Goal: Task Accomplishment & Management: Manage account settings

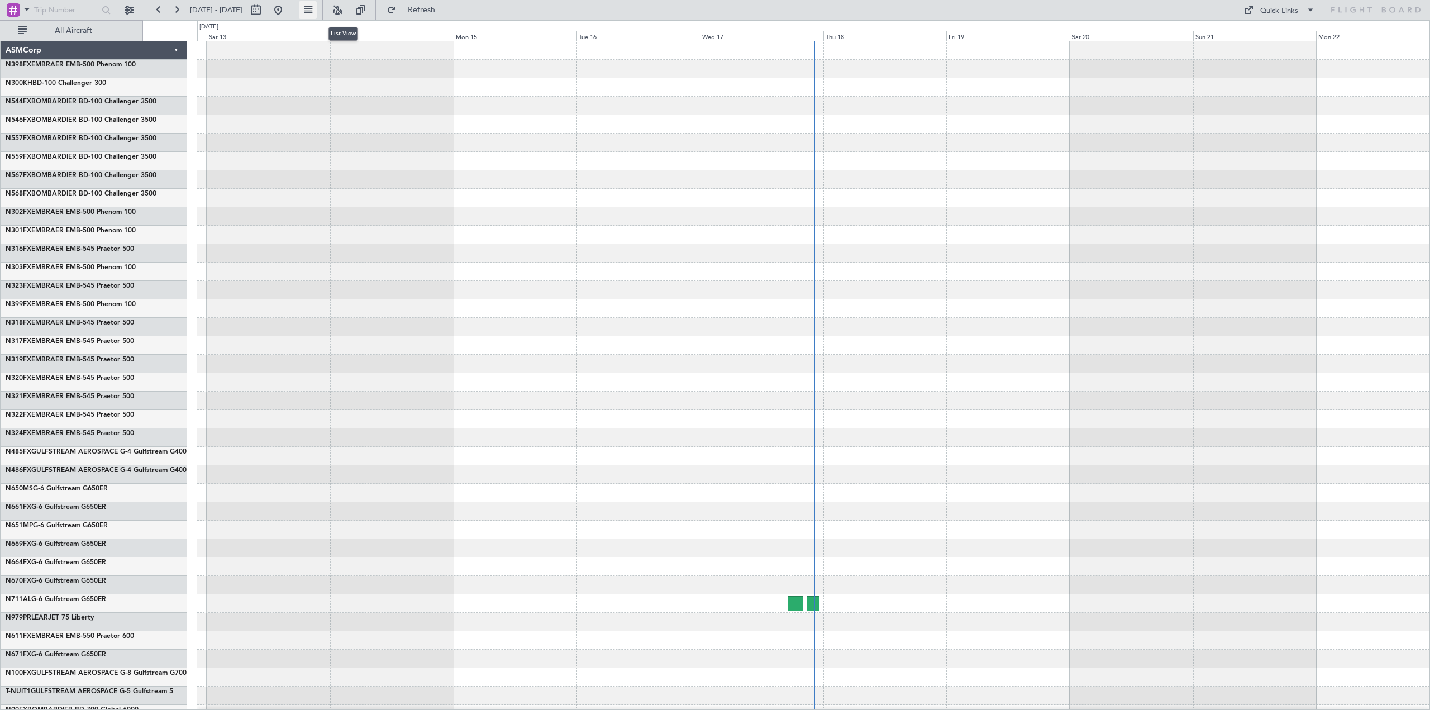
click at [317, 8] on button at bounding box center [308, 10] width 18 height 18
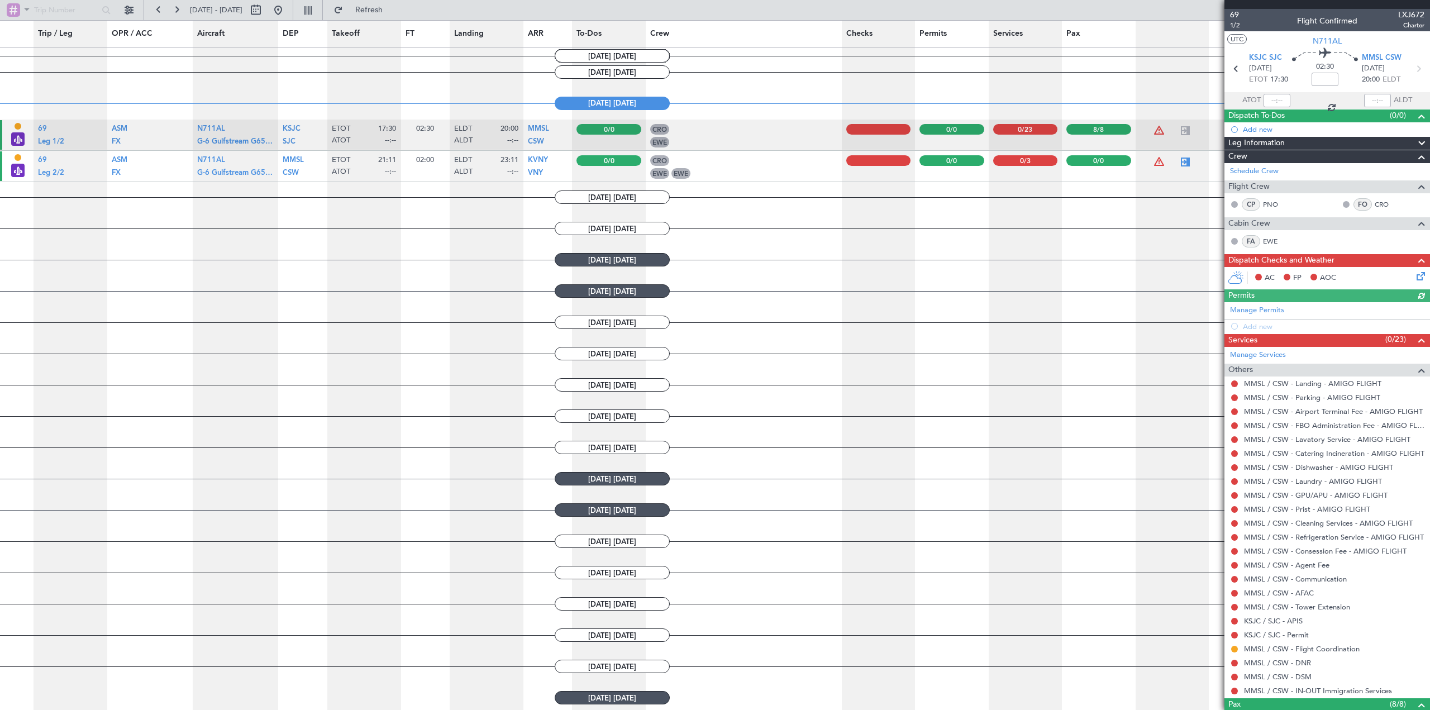
scroll to position [556, 0]
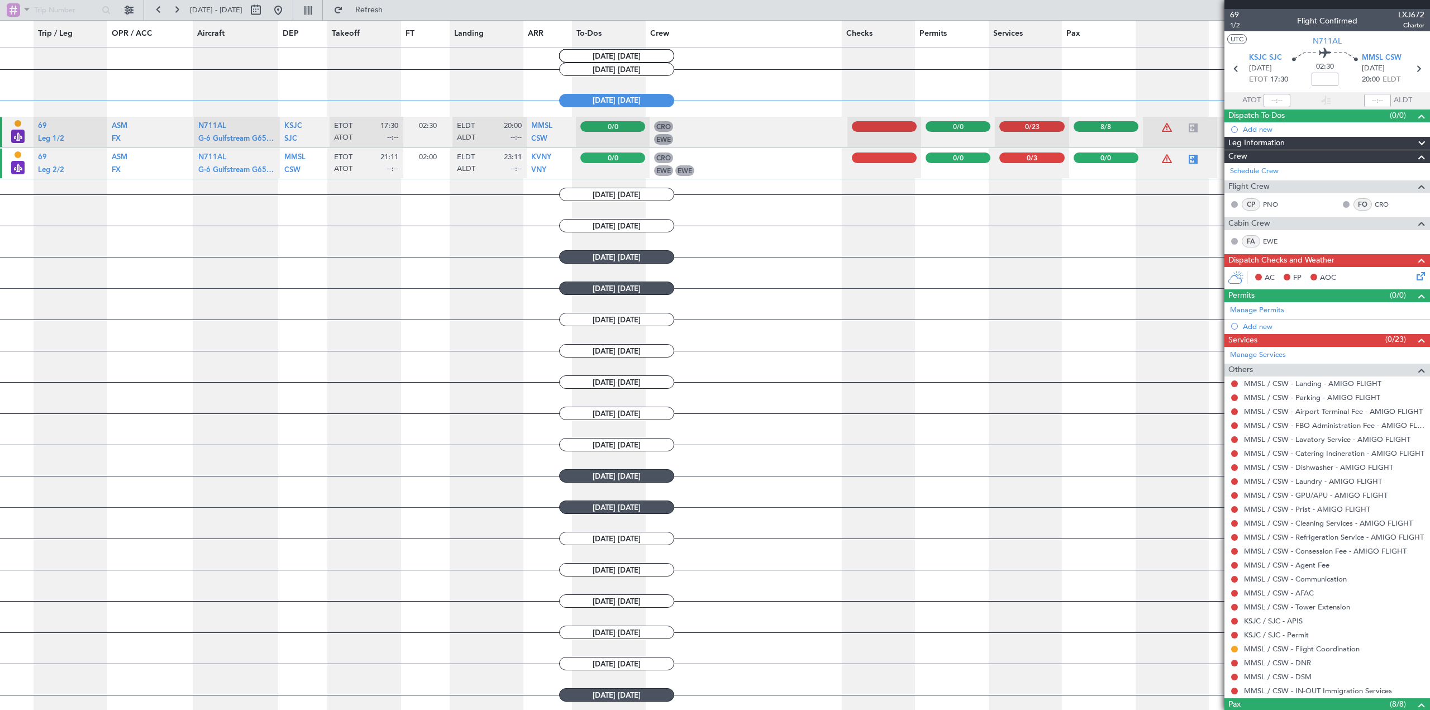
click at [1416, 140] on span at bounding box center [1421, 143] width 13 height 13
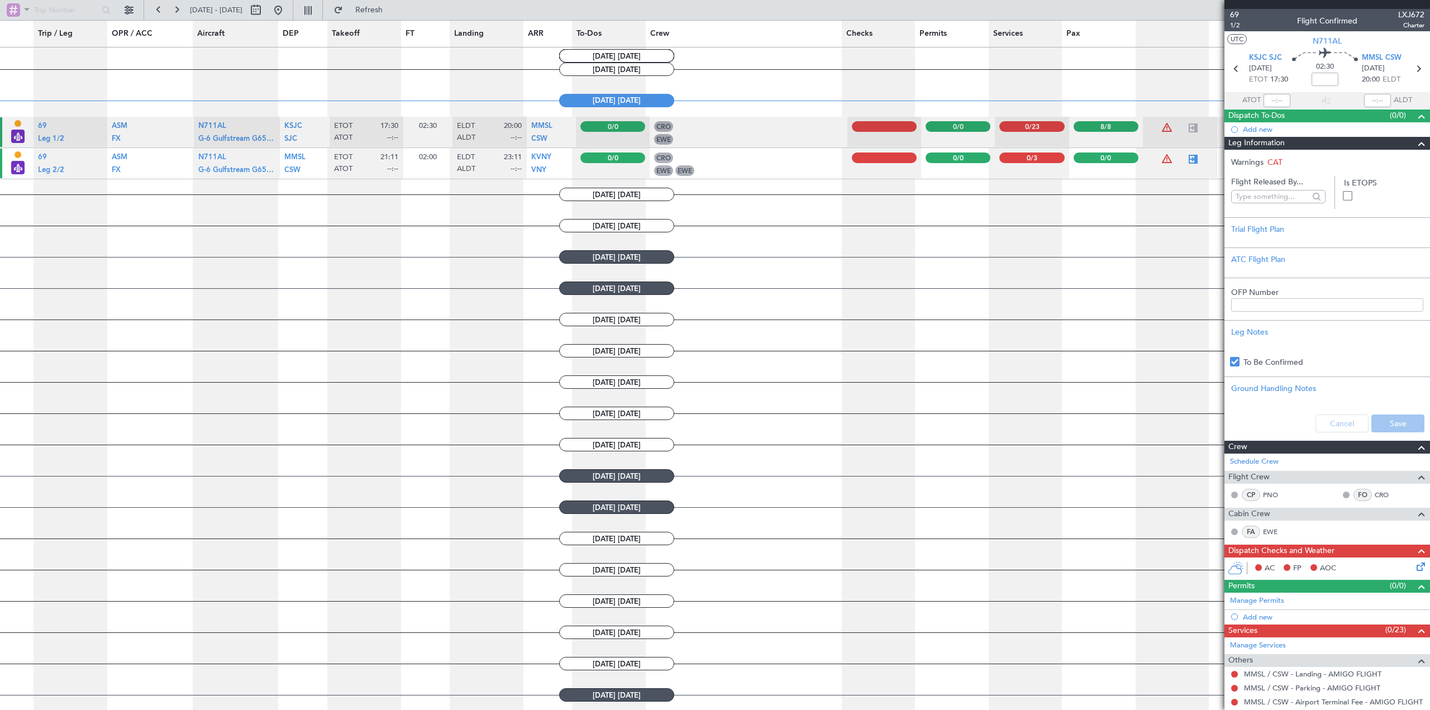
click at [1415, 141] on span at bounding box center [1421, 143] width 13 height 13
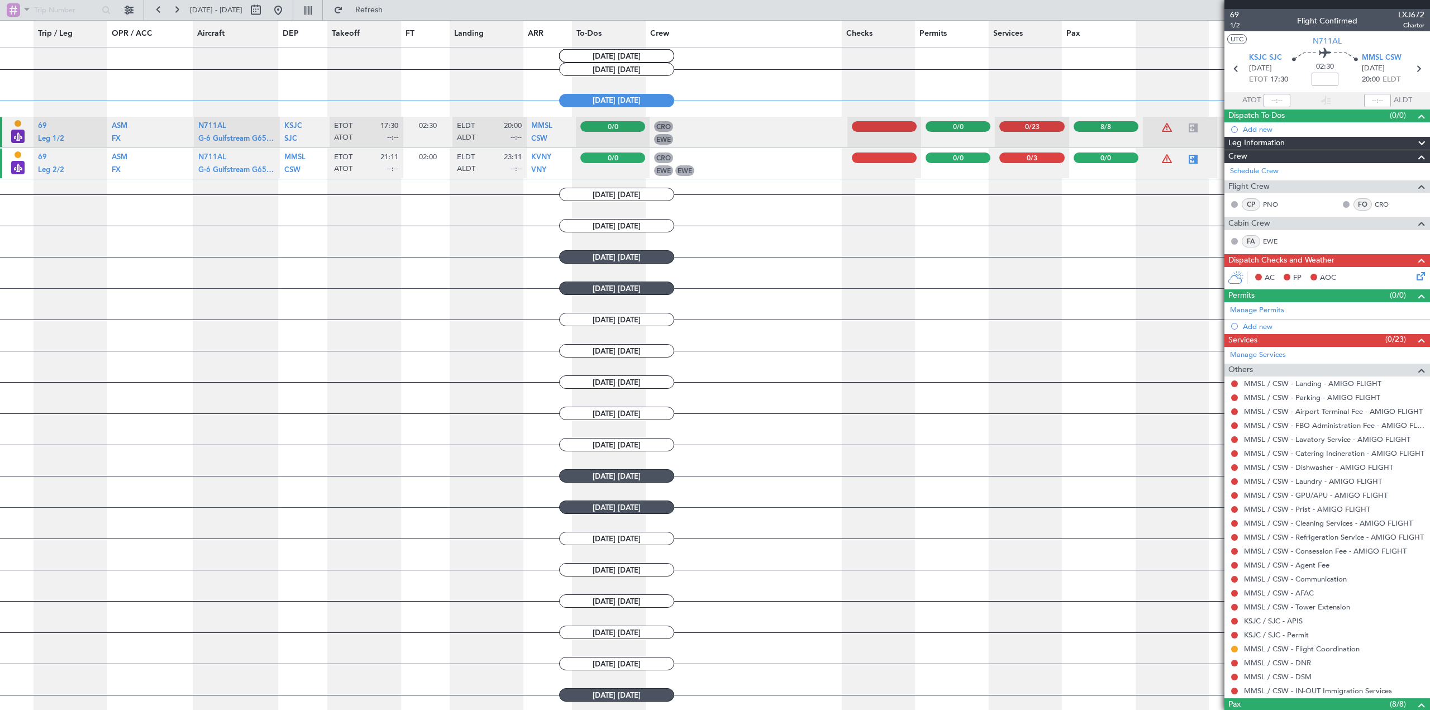
click at [1415, 142] on span at bounding box center [1421, 143] width 13 height 13
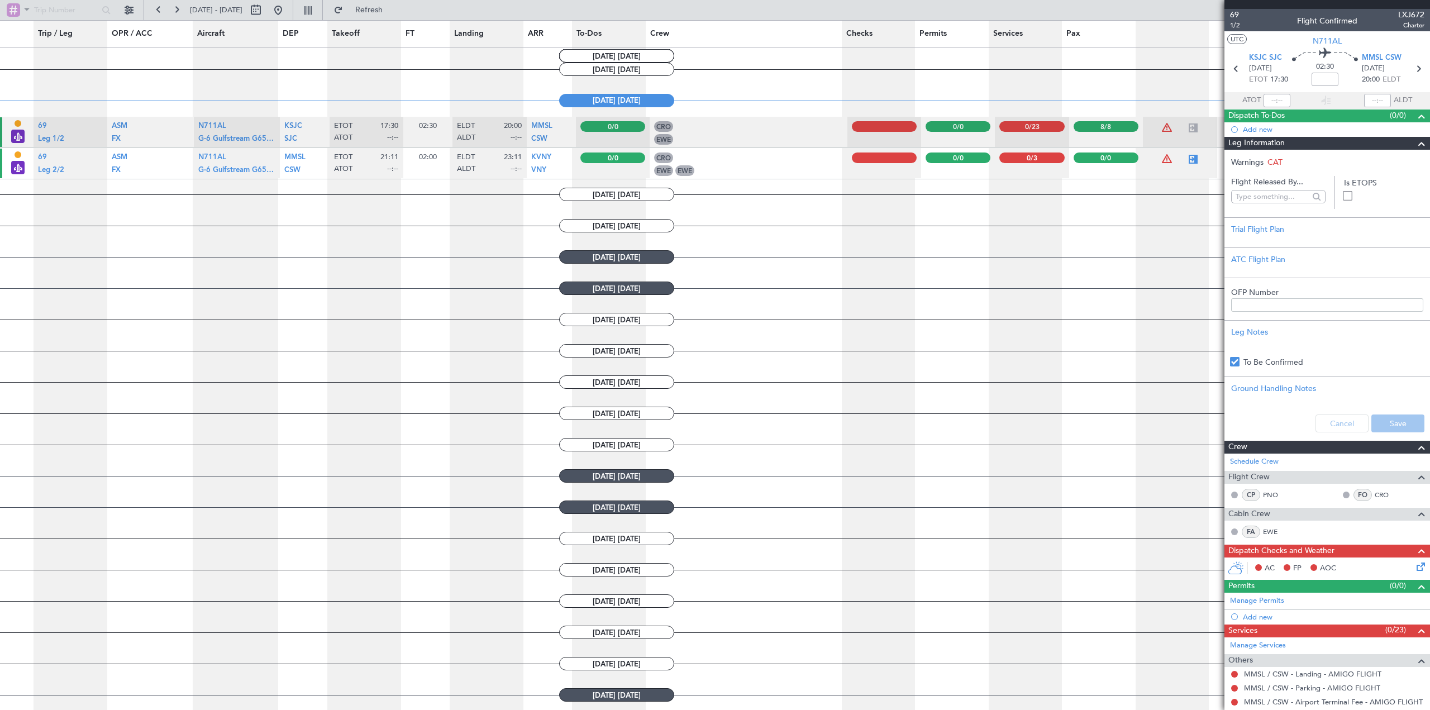
click at [1415, 142] on span at bounding box center [1421, 143] width 13 height 13
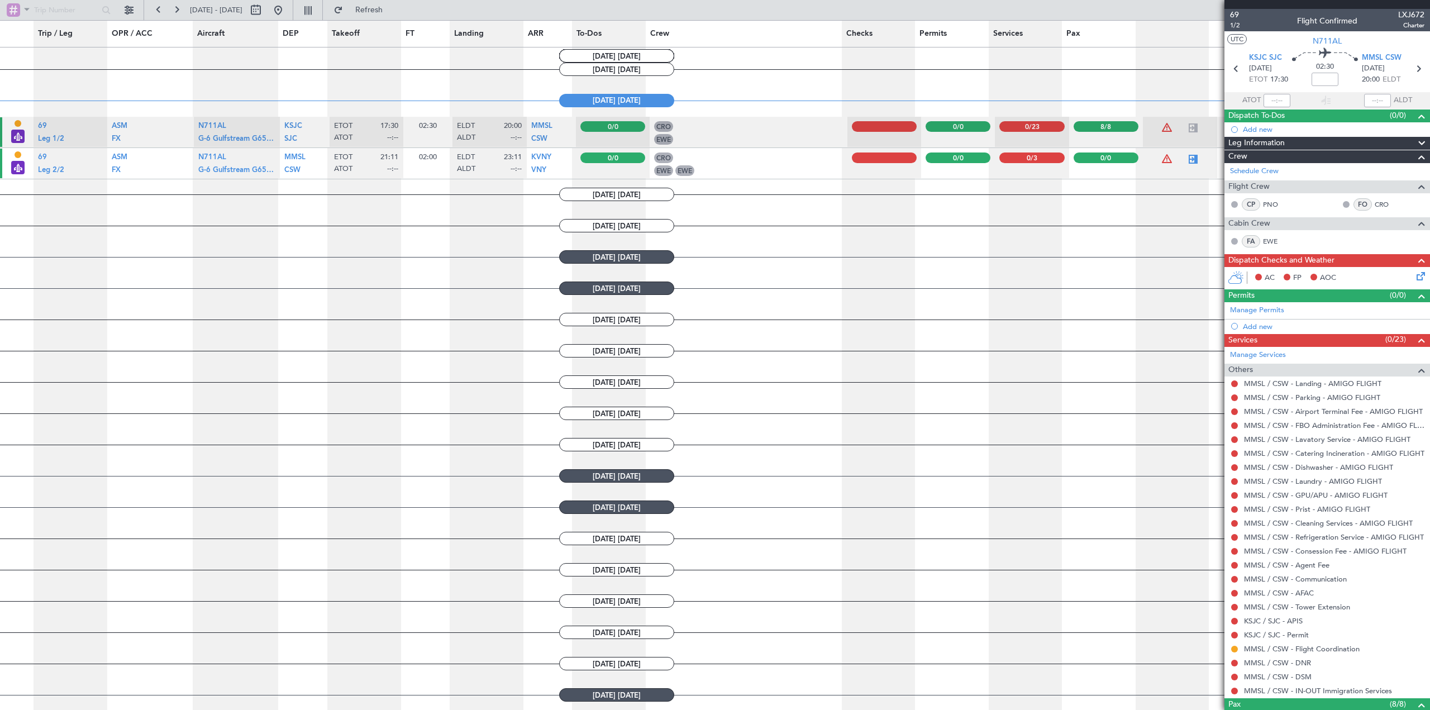
click at [1415, 156] on span at bounding box center [1421, 156] width 13 height 13
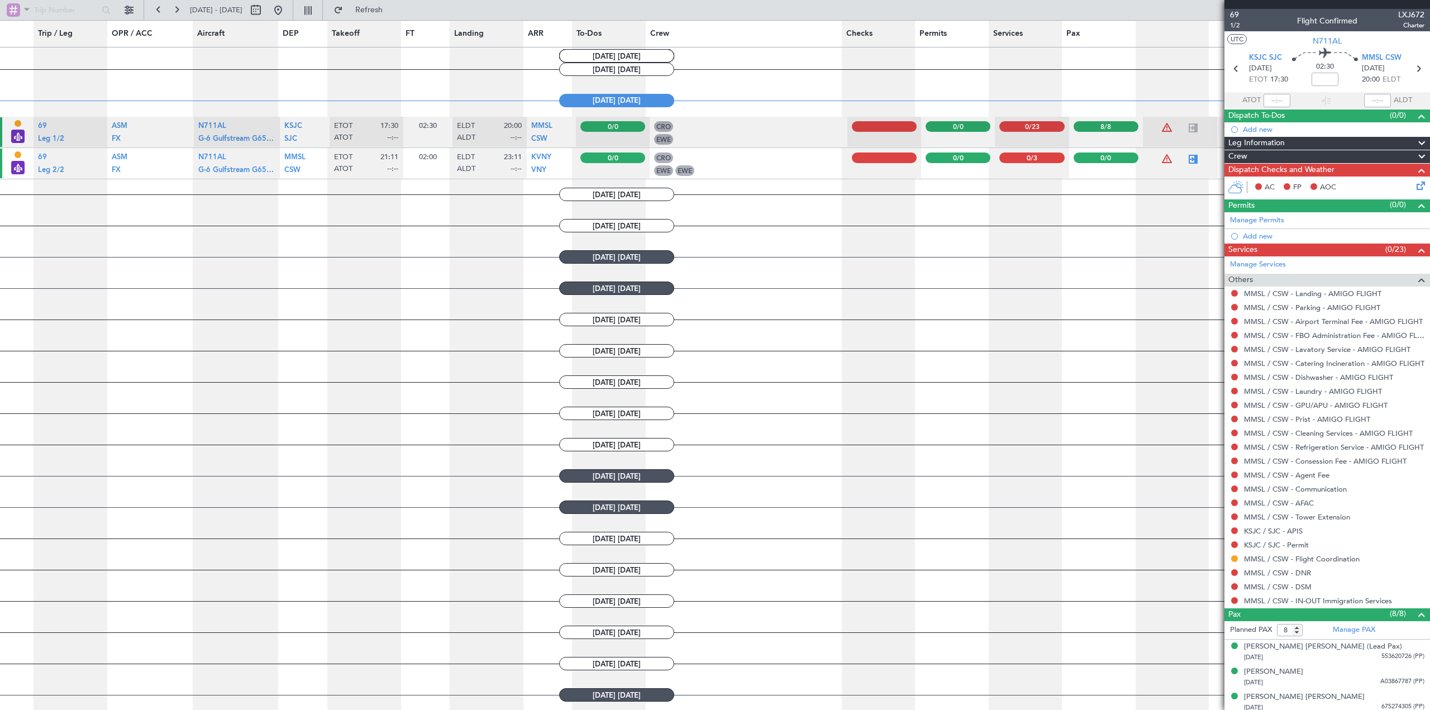
click at [1415, 186] on icon at bounding box center [1419, 183] width 9 height 9
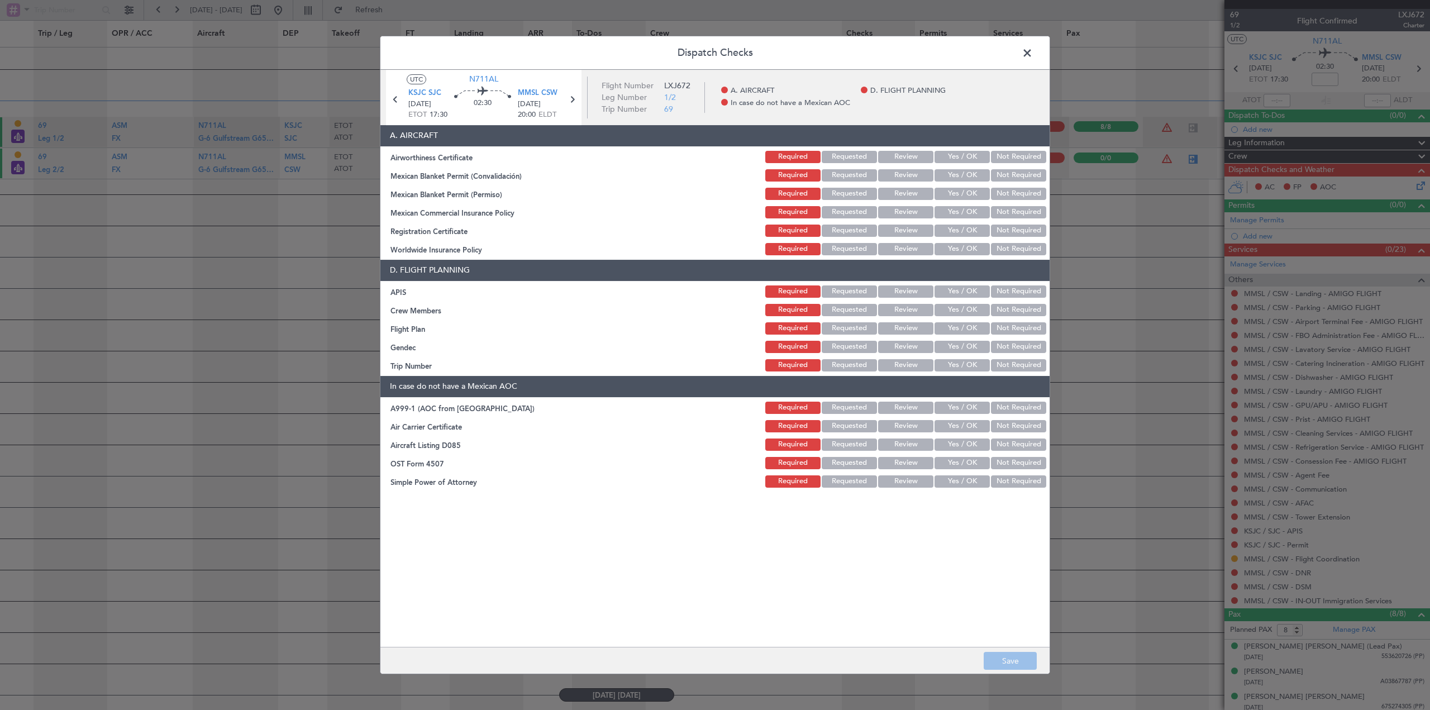
click at [957, 153] on button "Yes / OK" at bounding box center [962, 157] width 55 height 12
click at [957, 174] on button "Yes / OK" at bounding box center [962, 175] width 55 height 12
click at [957, 192] on button "Yes / OK" at bounding box center [962, 194] width 55 height 12
click at [916, 197] on button "Review" at bounding box center [905, 194] width 55 height 12
click at [945, 212] on button "Yes / OK" at bounding box center [962, 212] width 55 height 12
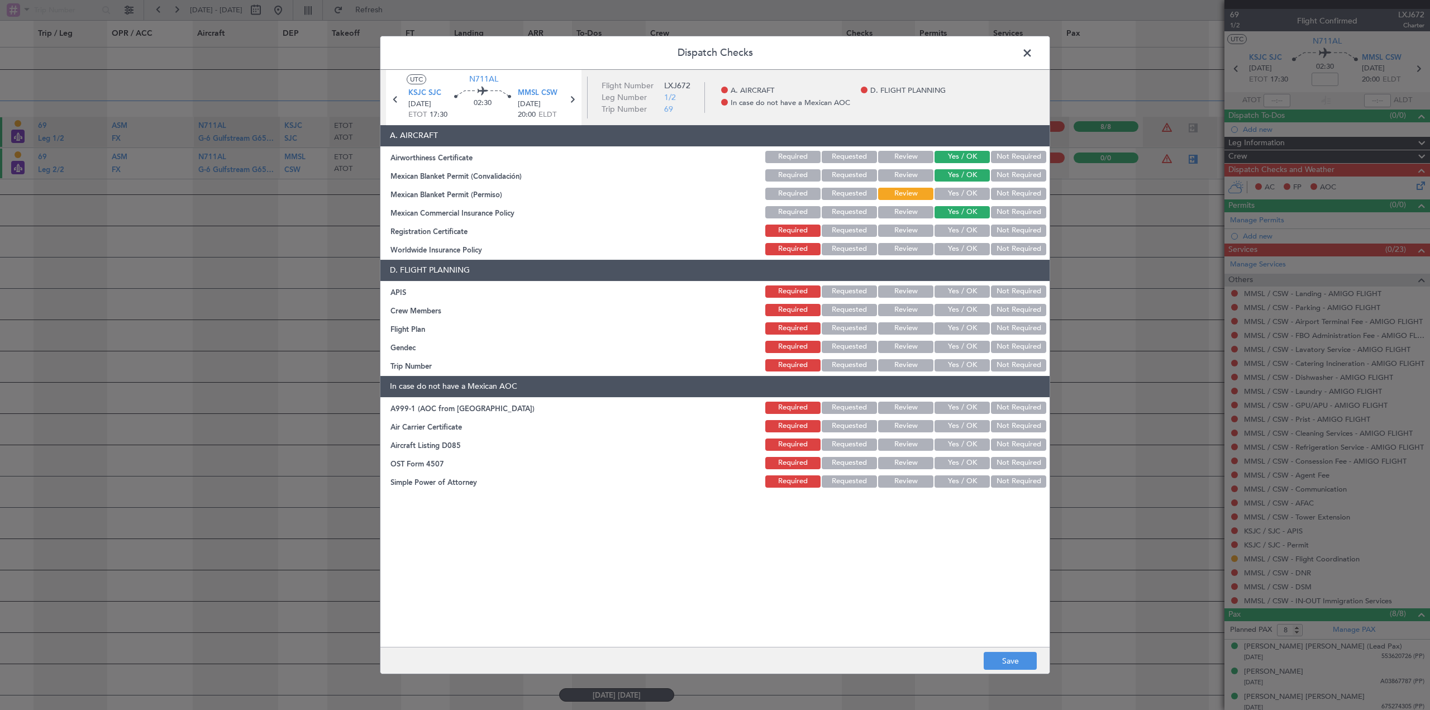
click at [955, 232] on button "Yes / OK" at bounding box center [962, 231] width 55 height 12
click at [1006, 249] on button "Not Required" at bounding box center [1018, 249] width 55 height 12
click at [971, 294] on button "Yes / OK" at bounding box center [962, 292] width 55 height 12
click at [976, 312] on button "Yes / OK" at bounding box center [962, 310] width 55 height 12
click at [977, 325] on button "Yes / OK" at bounding box center [962, 328] width 55 height 12
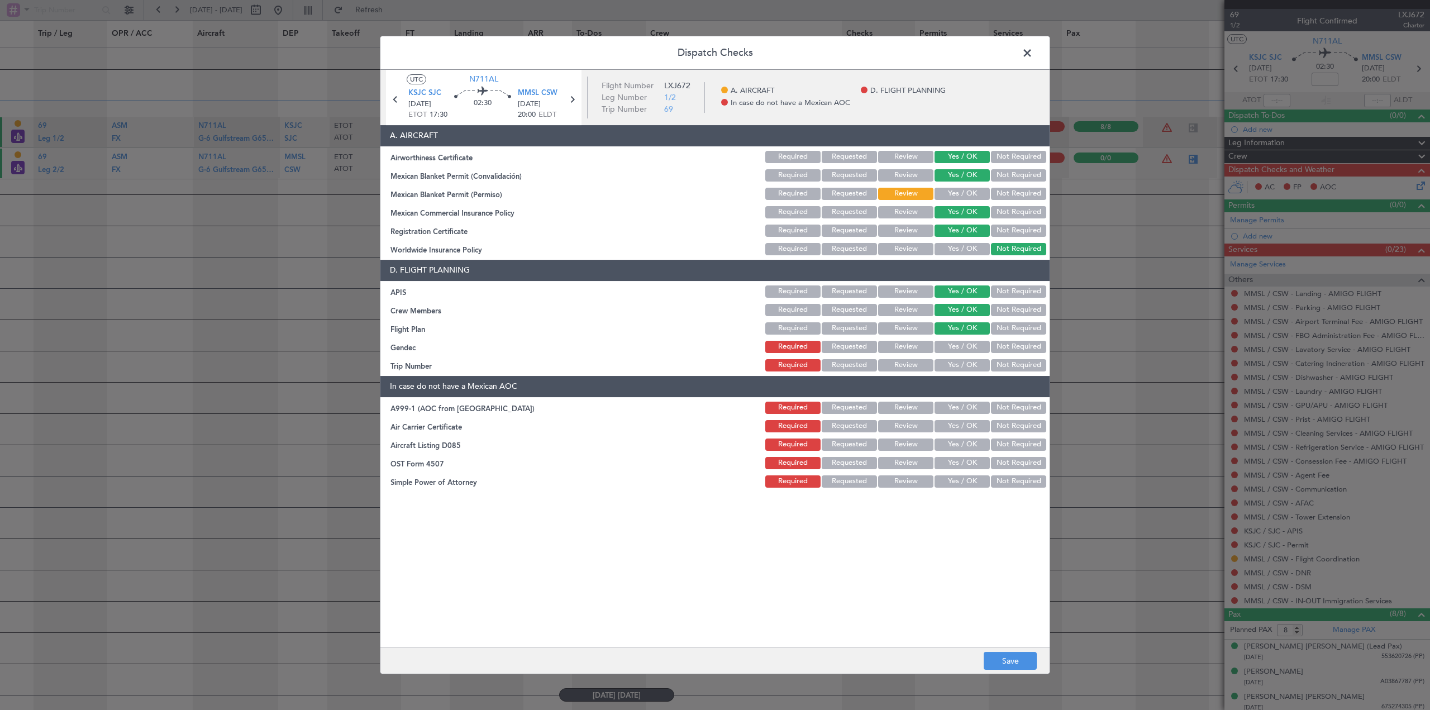
click at [976, 345] on button "Yes / OK" at bounding box center [962, 347] width 55 height 12
click at [980, 367] on button "Yes / OK" at bounding box center [962, 365] width 55 height 12
click at [1003, 410] on button "Not Required" at bounding box center [1018, 408] width 55 height 12
click at [1006, 427] on button "Not Required" at bounding box center [1018, 426] width 55 height 12
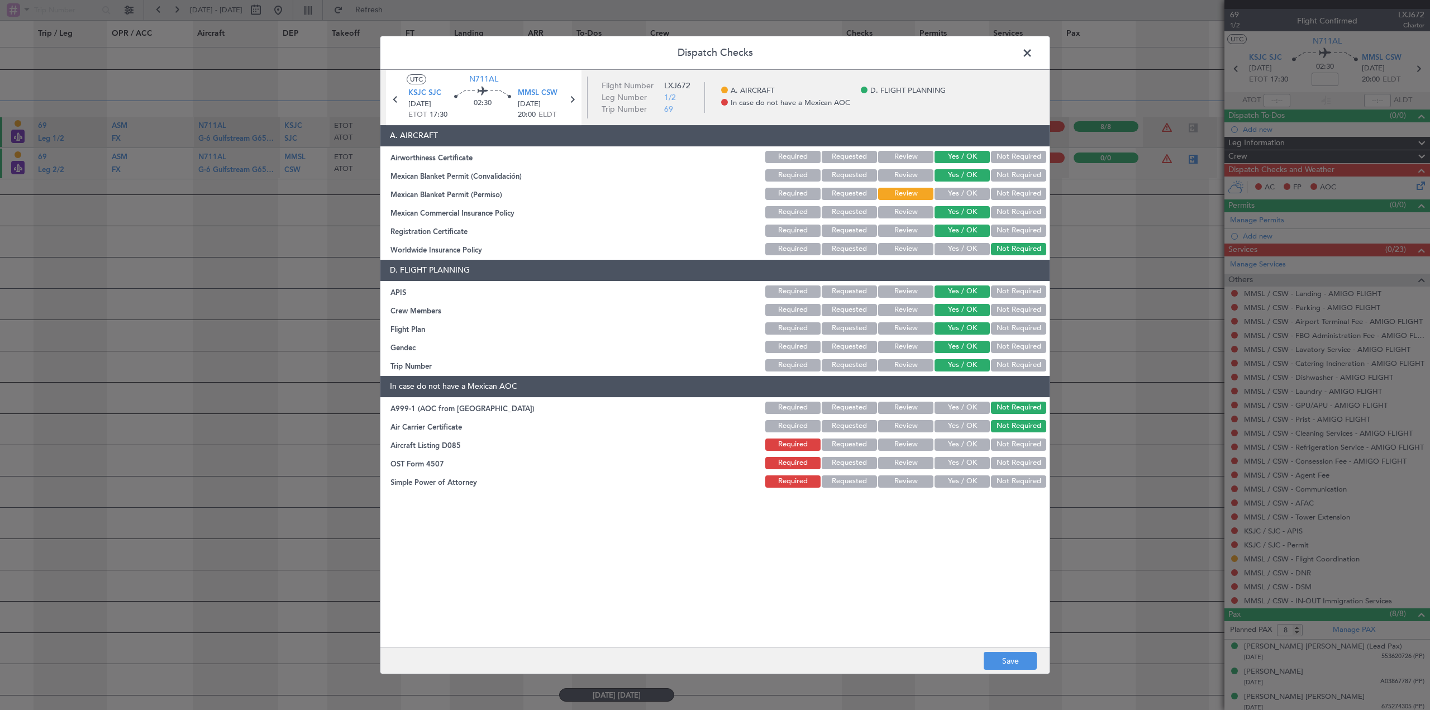
click at [1008, 449] on button "Not Required" at bounding box center [1018, 445] width 55 height 12
click at [1011, 462] on button "Not Required" at bounding box center [1018, 463] width 55 height 12
click at [1016, 481] on button "Not Required" at bounding box center [1018, 481] width 55 height 12
click at [1011, 174] on button "Not Required" at bounding box center [1018, 175] width 55 height 12
click at [965, 176] on button "Yes / OK" at bounding box center [962, 175] width 55 height 12
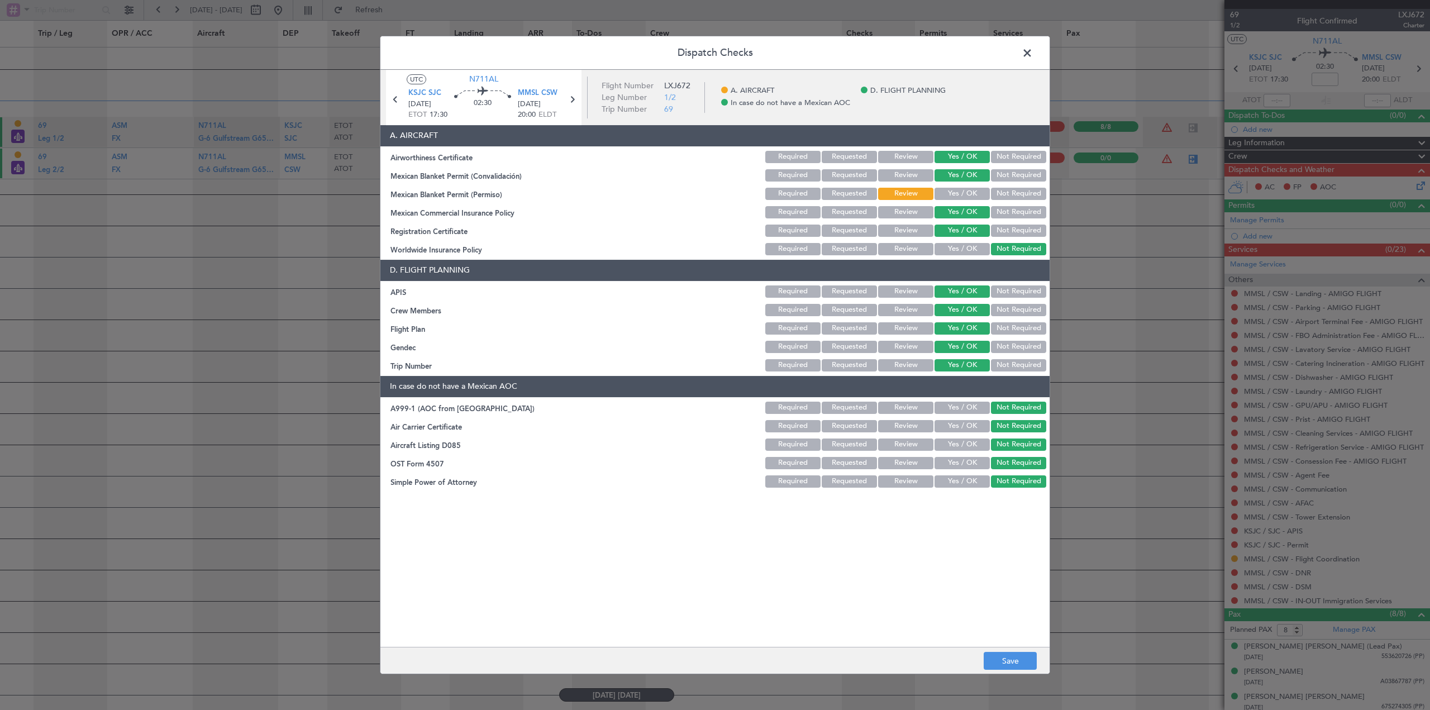
click at [1022, 196] on button "Not Required" at bounding box center [1018, 194] width 55 height 12
click at [1017, 662] on button "Save" at bounding box center [1010, 661] width 53 height 18
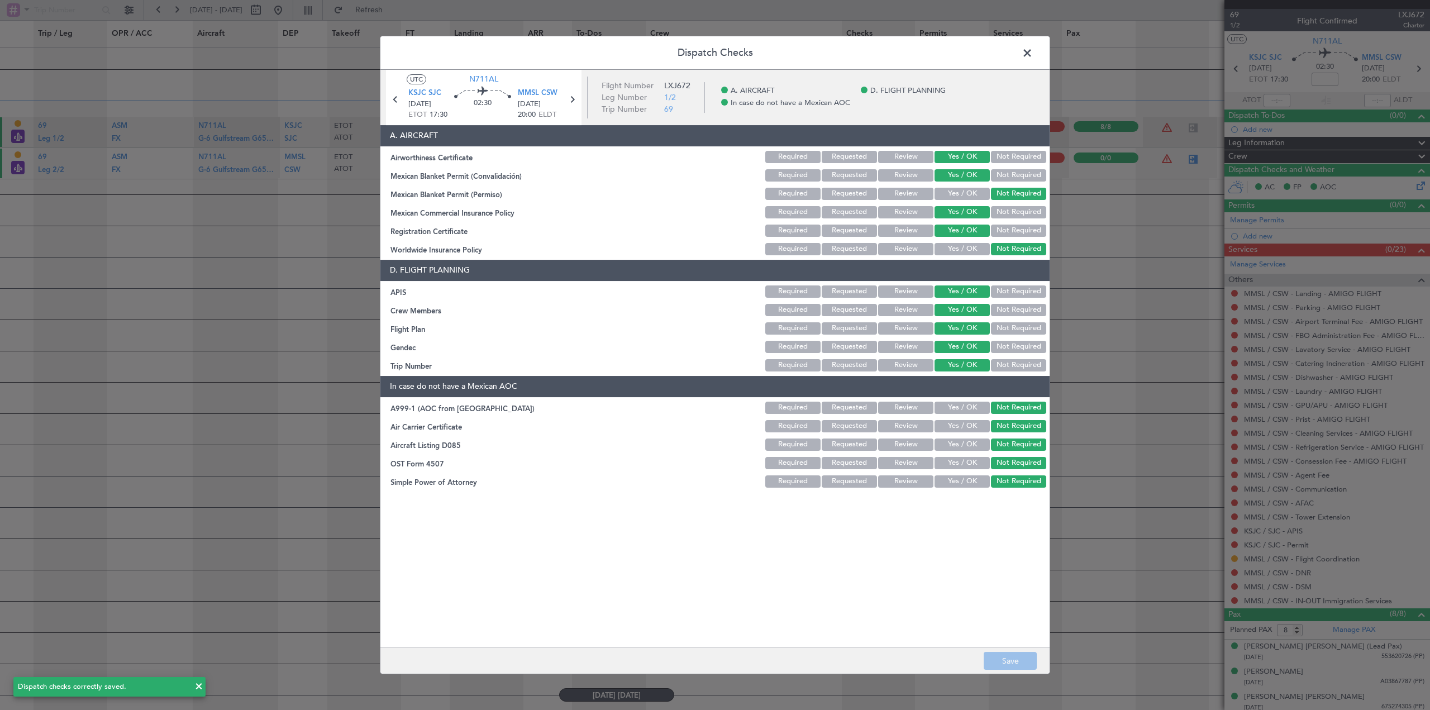
click at [1033, 54] on span at bounding box center [1033, 56] width 0 height 22
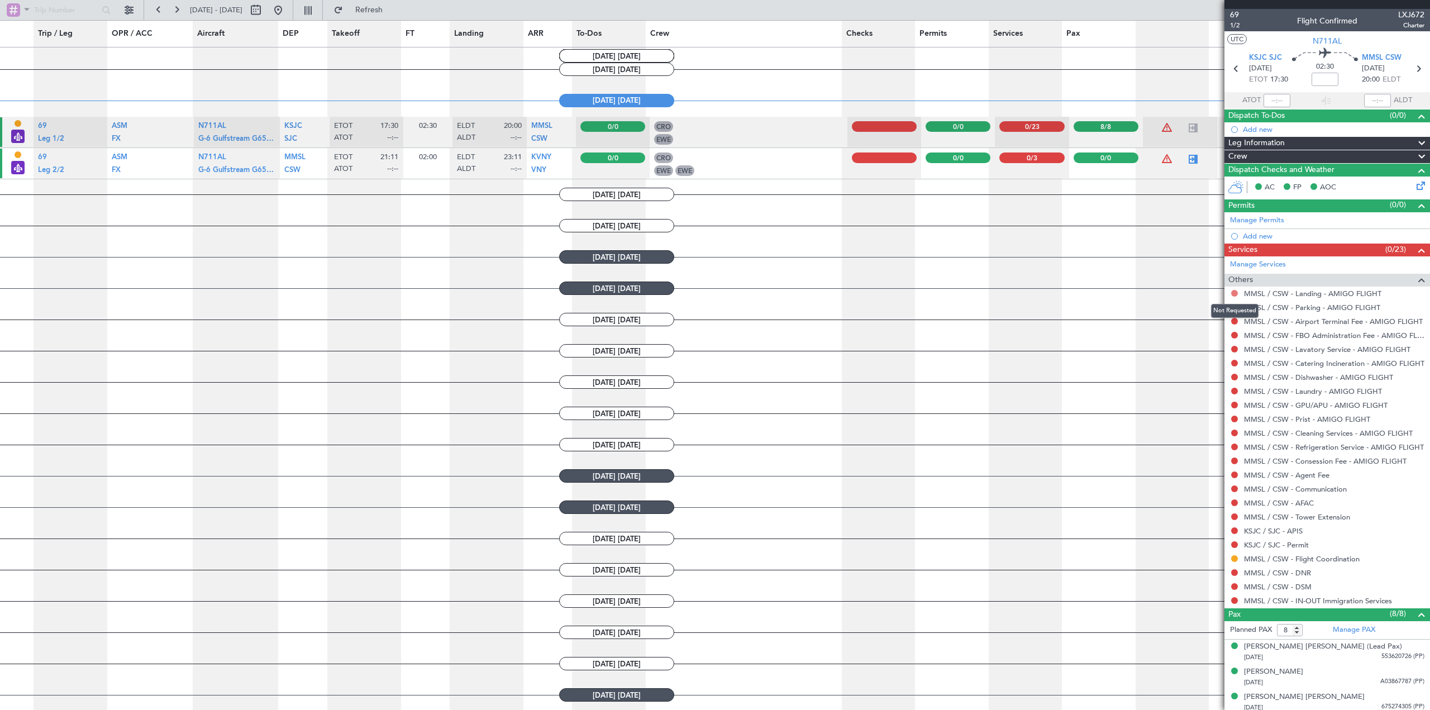
click at [1234, 296] on button at bounding box center [1234, 293] width 7 height 7
click at [1214, 422] on span "Confirmed" at bounding box center [1203, 426] width 35 height 11
click at [1235, 306] on button at bounding box center [1234, 307] width 7 height 7
click at [1197, 437] on span "Confirmed" at bounding box center [1203, 440] width 35 height 11
click at [1234, 325] on mat-tooltip-component "Not Requested" at bounding box center [1234, 339] width 63 height 30
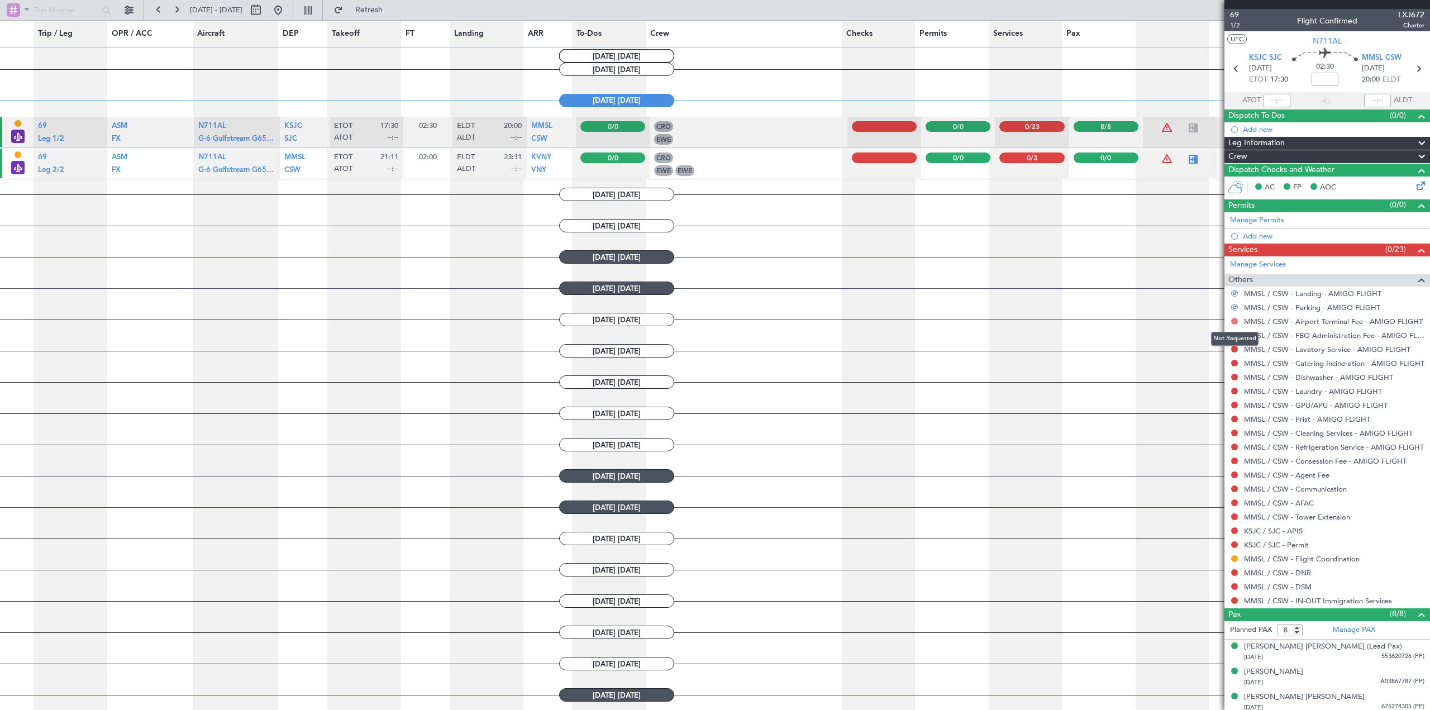
click at [1234, 321] on button at bounding box center [1234, 321] width 7 height 7
click at [1193, 451] on span "Confirmed" at bounding box center [1203, 454] width 35 height 11
click at [1235, 335] on button at bounding box center [1234, 335] width 7 height 7
click at [1210, 464] on span "Confirmed" at bounding box center [1203, 468] width 35 height 11
click at [1235, 352] on div at bounding box center [1234, 349] width 9 height 9
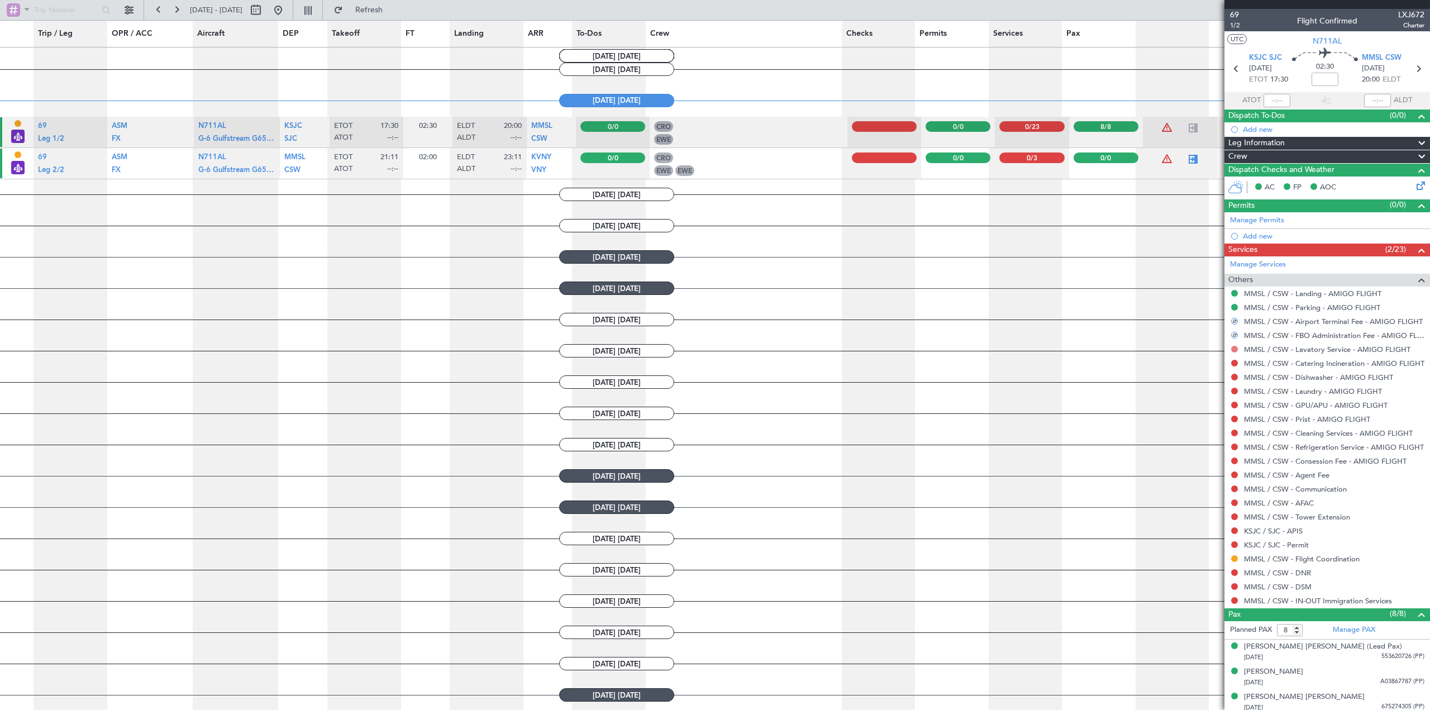
click at [1235, 350] on button at bounding box center [1234, 349] width 7 height 7
click at [1198, 486] on span "Confirmed" at bounding box center [1203, 482] width 35 height 11
click at [1235, 362] on button at bounding box center [1234, 363] width 7 height 7
click at [1209, 493] on span "Confirmed" at bounding box center [1203, 496] width 35 height 11
click at [1235, 381] on div "MMSL / CSW - Dishwasher - AMIGO FLIGHT" at bounding box center [1328, 377] width 206 height 14
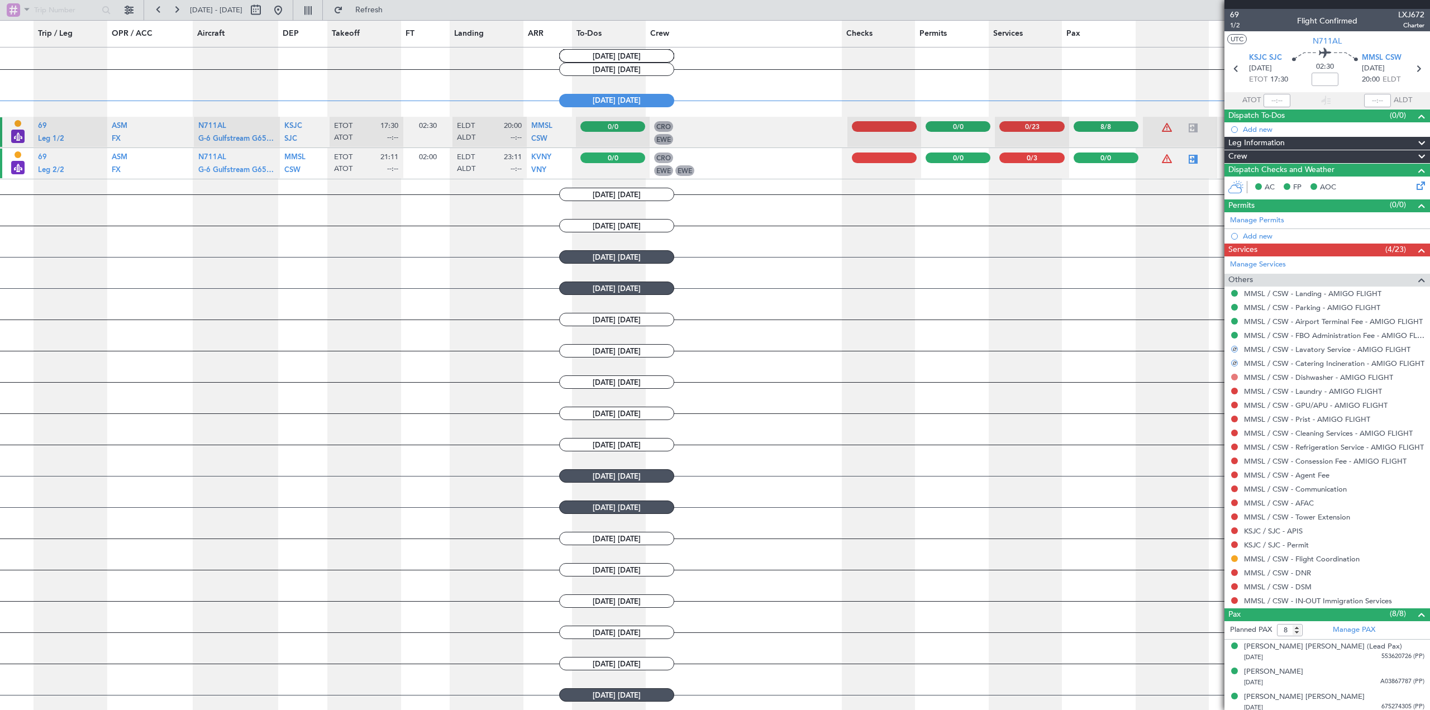
click at [1234, 379] on div at bounding box center [1234, 377] width 9 height 9
click at [1233, 377] on button at bounding box center [1234, 377] width 7 height 7
click at [1207, 507] on span "Confirmed" at bounding box center [1203, 510] width 35 height 11
click at [1236, 392] on button at bounding box center [1234, 391] width 7 height 7
click at [1226, 520] on li "Confirmed" at bounding box center [1234, 524] width 129 height 17
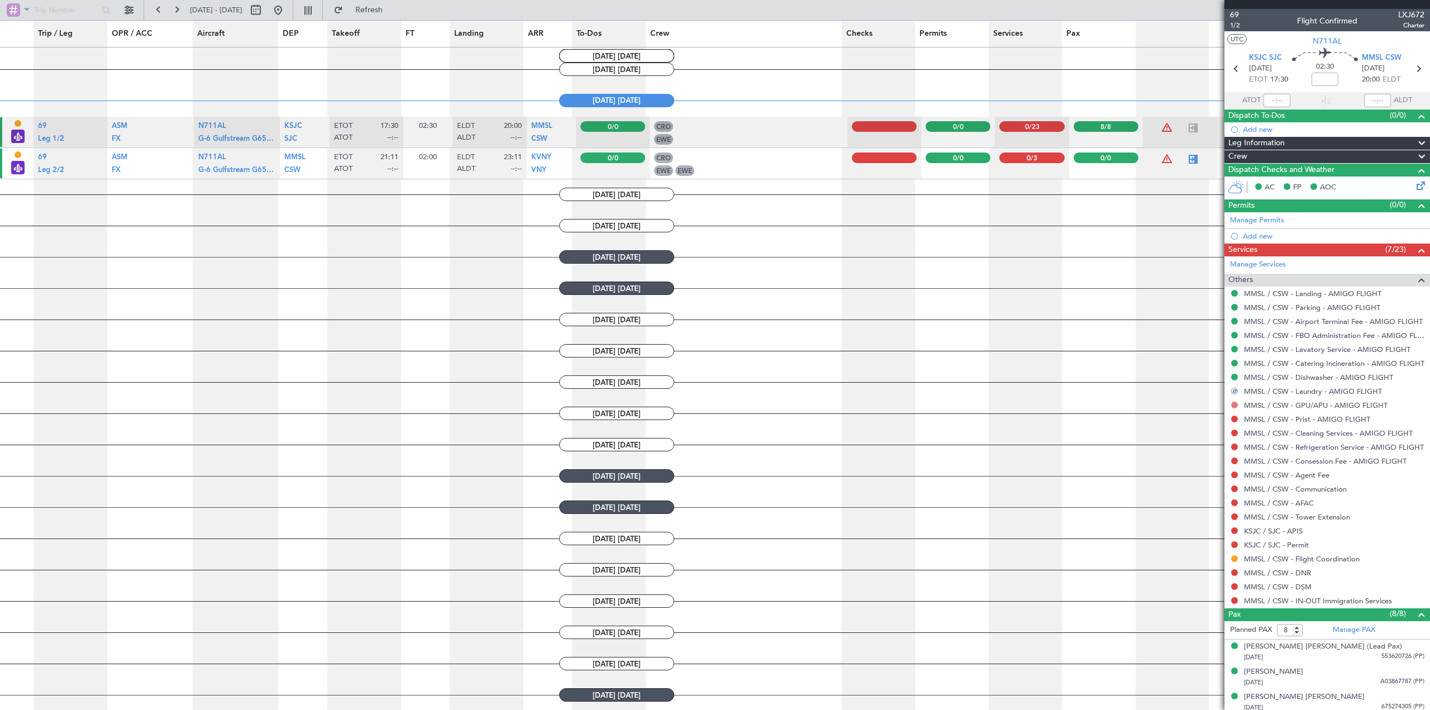
click at [1236, 405] on button at bounding box center [1234, 405] width 7 height 7
click at [1215, 537] on span "Confirmed" at bounding box center [1203, 537] width 35 height 11
click at [1232, 422] on div at bounding box center [1234, 419] width 9 height 9
click at [1235, 420] on button at bounding box center [1234, 419] width 7 height 7
click at [1201, 550] on span "Confirmed" at bounding box center [1203, 551] width 35 height 11
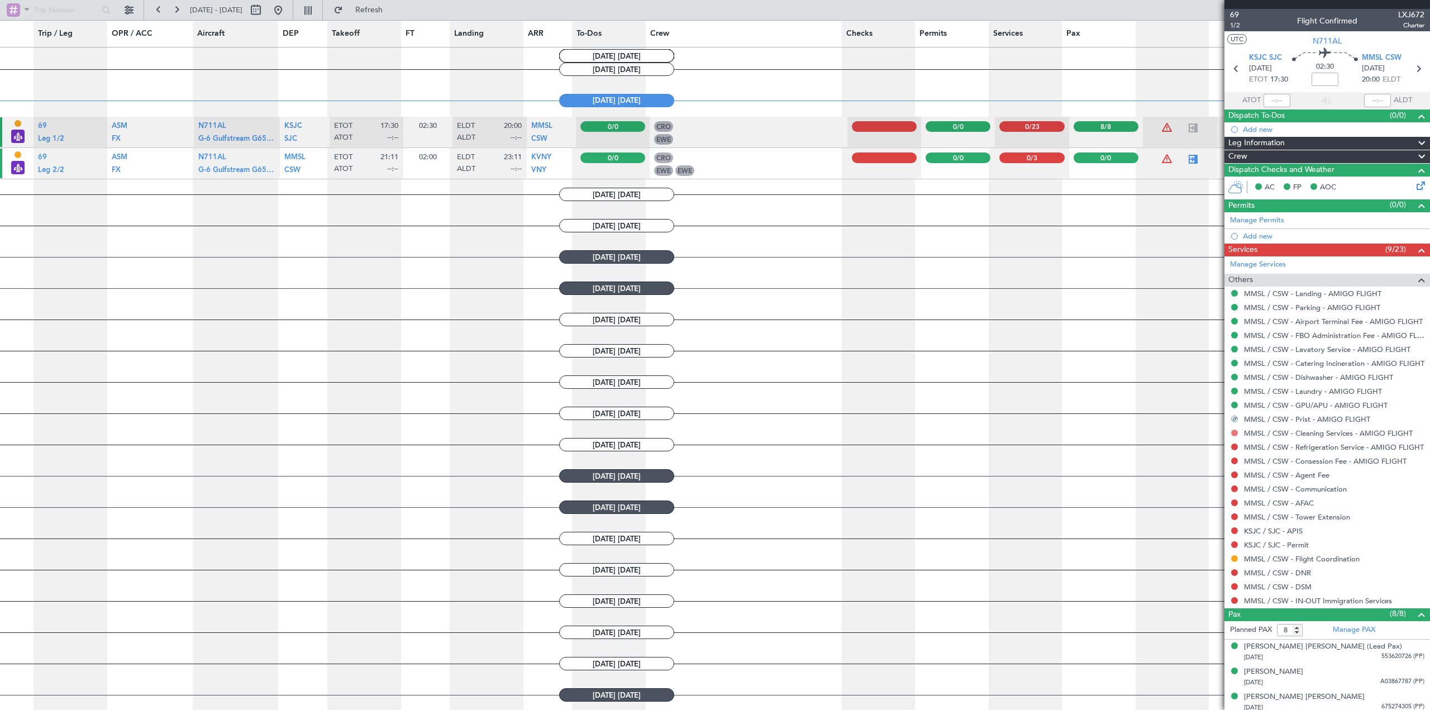
click at [1233, 433] on button at bounding box center [1234, 433] width 7 height 7
click at [1200, 563] on span "Confirmed" at bounding box center [1203, 565] width 35 height 11
click at [1233, 446] on button at bounding box center [1234, 447] width 7 height 7
click at [1199, 577] on span "Confirmed" at bounding box center [1203, 579] width 35 height 11
click at [1233, 459] on button at bounding box center [1234, 461] width 7 height 7
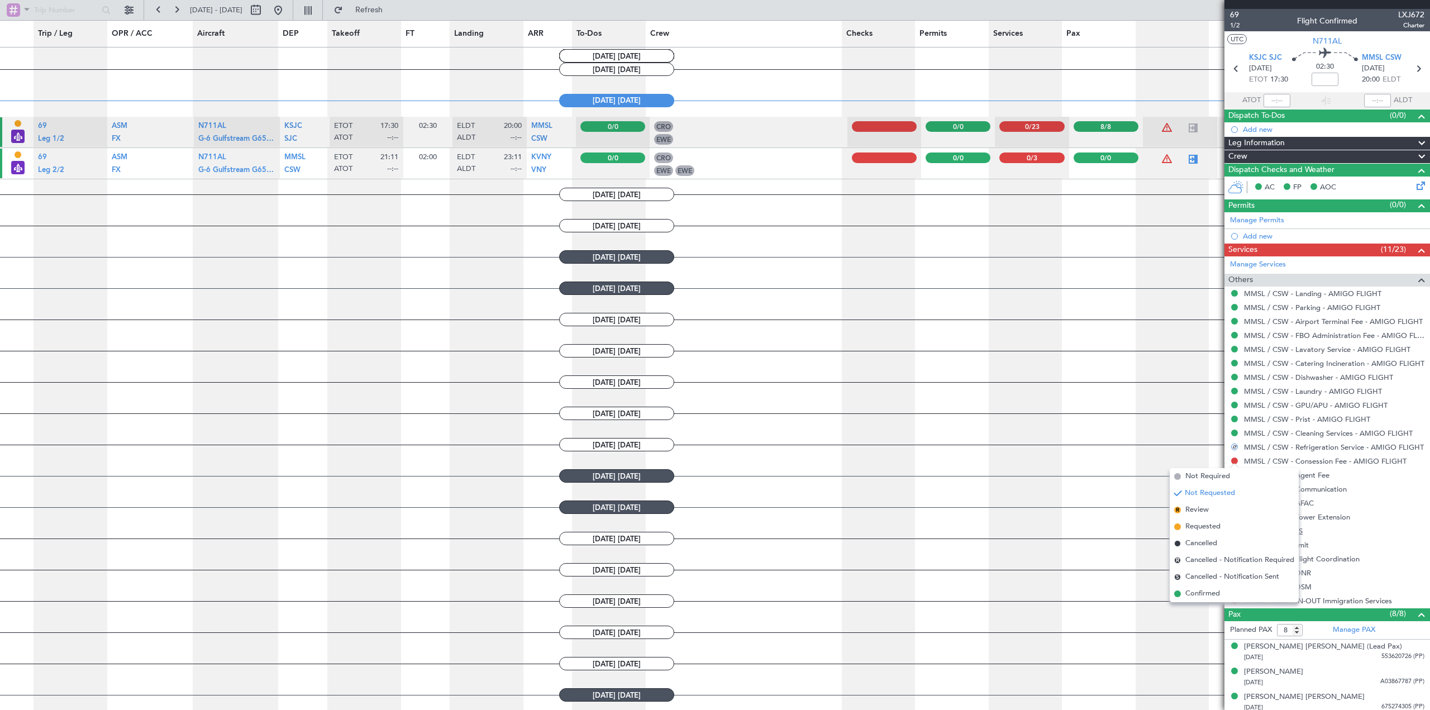
drag, startPoint x: 1196, startPoint y: 595, endPoint x: 1248, endPoint y: 527, distance: 85.3
click at [1197, 594] on span "Confirmed" at bounding box center [1203, 593] width 35 height 11
click at [1233, 476] on button at bounding box center [1234, 475] width 7 height 7
click at [1205, 610] on span "Confirmed" at bounding box center [1203, 607] width 35 height 11
click at [1235, 487] on button at bounding box center [1234, 489] width 7 height 7
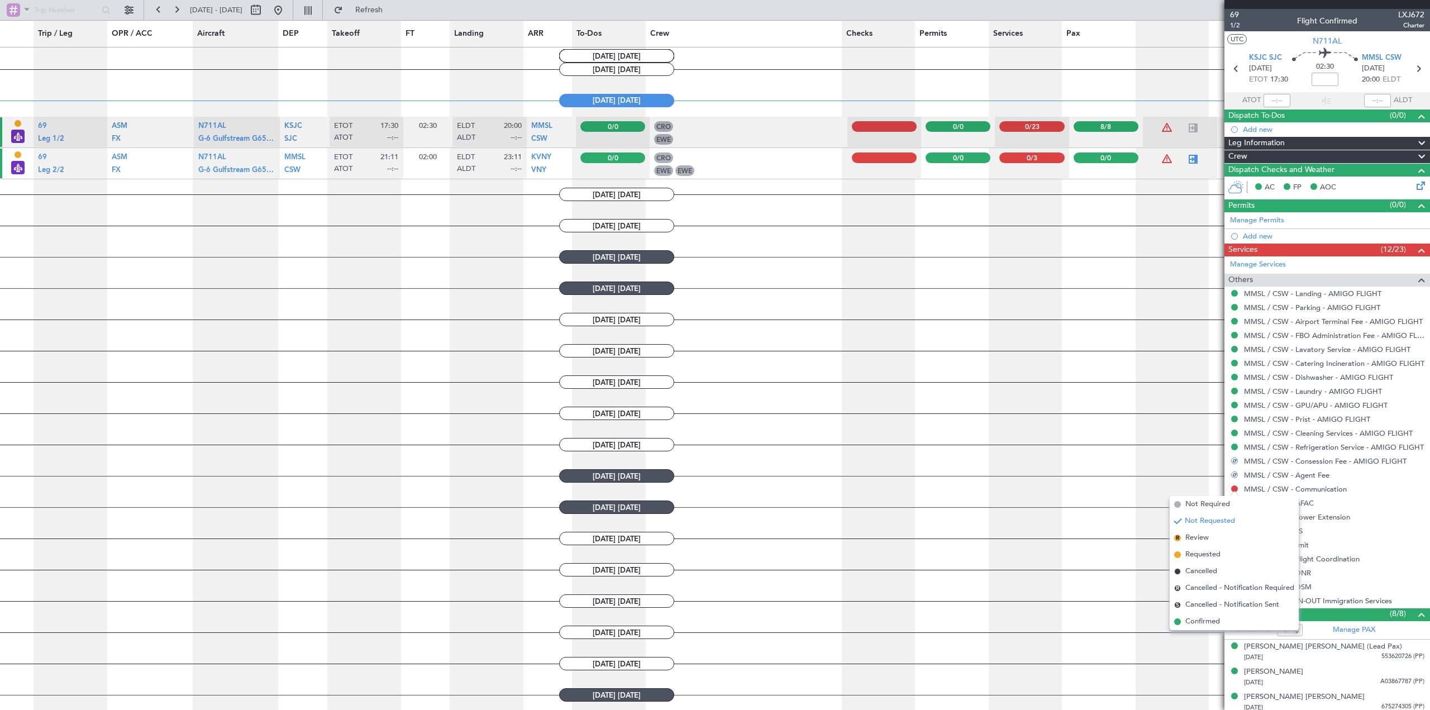
drag, startPoint x: 1200, startPoint y: 621, endPoint x: 1210, endPoint y: 593, distance: 29.7
click at [1202, 620] on span "Confirmed" at bounding box center [1203, 621] width 35 height 11
click at [1233, 504] on button at bounding box center [1234, 502] width 7 height 7
click at [1197, 635] on span "Confirmed" at bounding box center [1203, 635] width 35 height 11
click at [1234, 512] on div at bounding box center [1234, 516] width 9 height 9
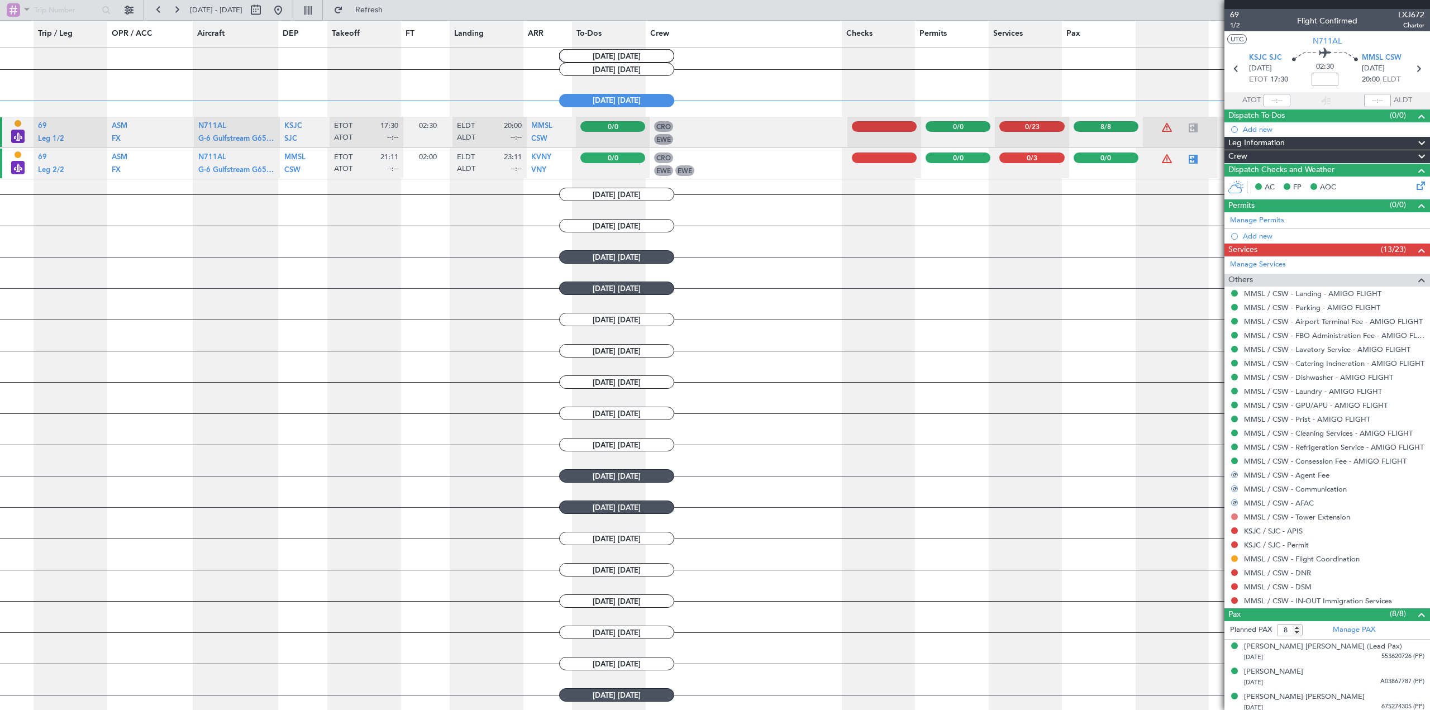
click at [1233, 518] on button at bounding box center [1234, 516] width 7 height 7
drag, startPoint x: 1202, startPoint y: 647, endPoint x: 1234, endPoint y: 590, distance: 65.0
click at [1203, 646] on span "Confirmed" at bounding box center [1203, 649] width 35 height 11
click at [1234, 529] on button at bounding box center [1234, 530] width 7 height 7
drag, startPoint x: 1207, startPoint y: 664, endPoint x: 1210, endPoint y: 658, distance: 6.2
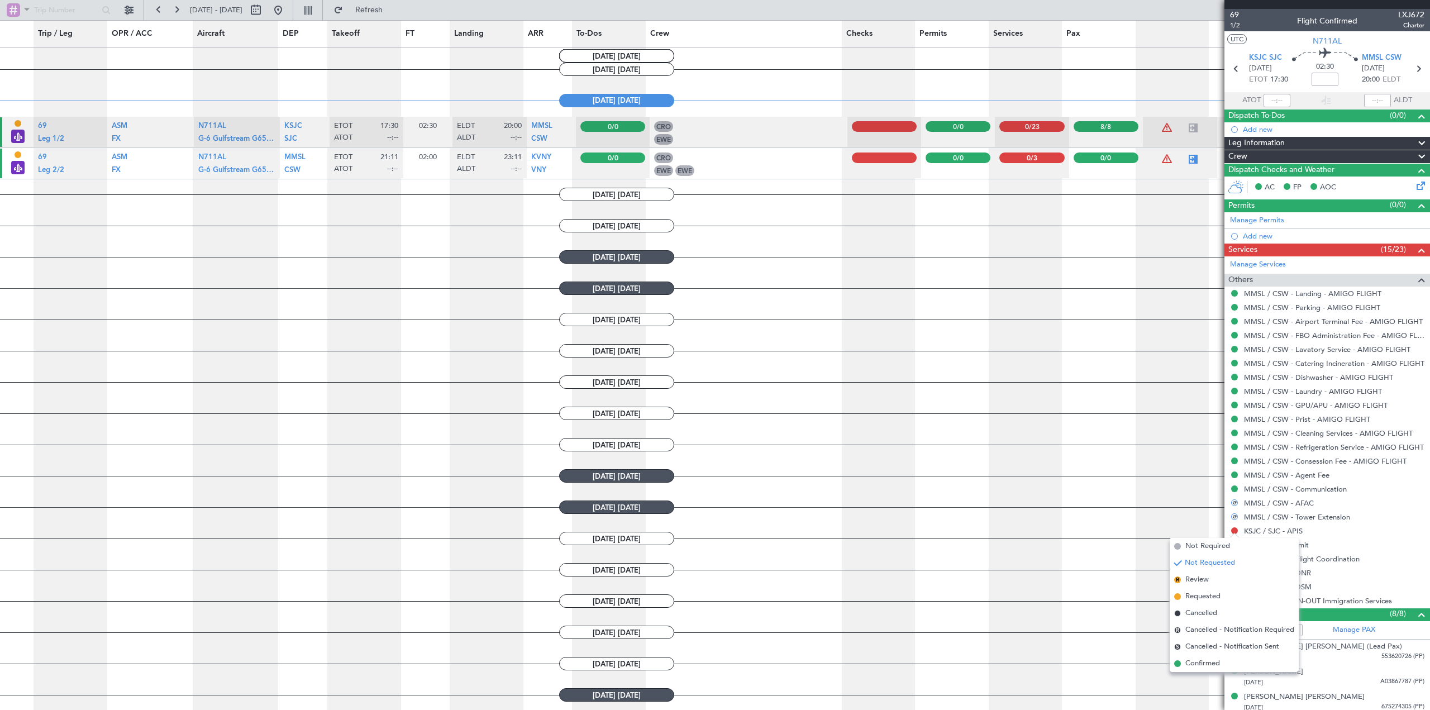
click at [1207, 663] on span "Confirmed" at bounding box center [1203, 663] width 35 height 11
click at [1234, 545] on button at bounding box center [1234, 544] width 7 height 7
click at [1207, 678] on span "Confirmed" at bounding box center [1203, 677] width 35 height 11
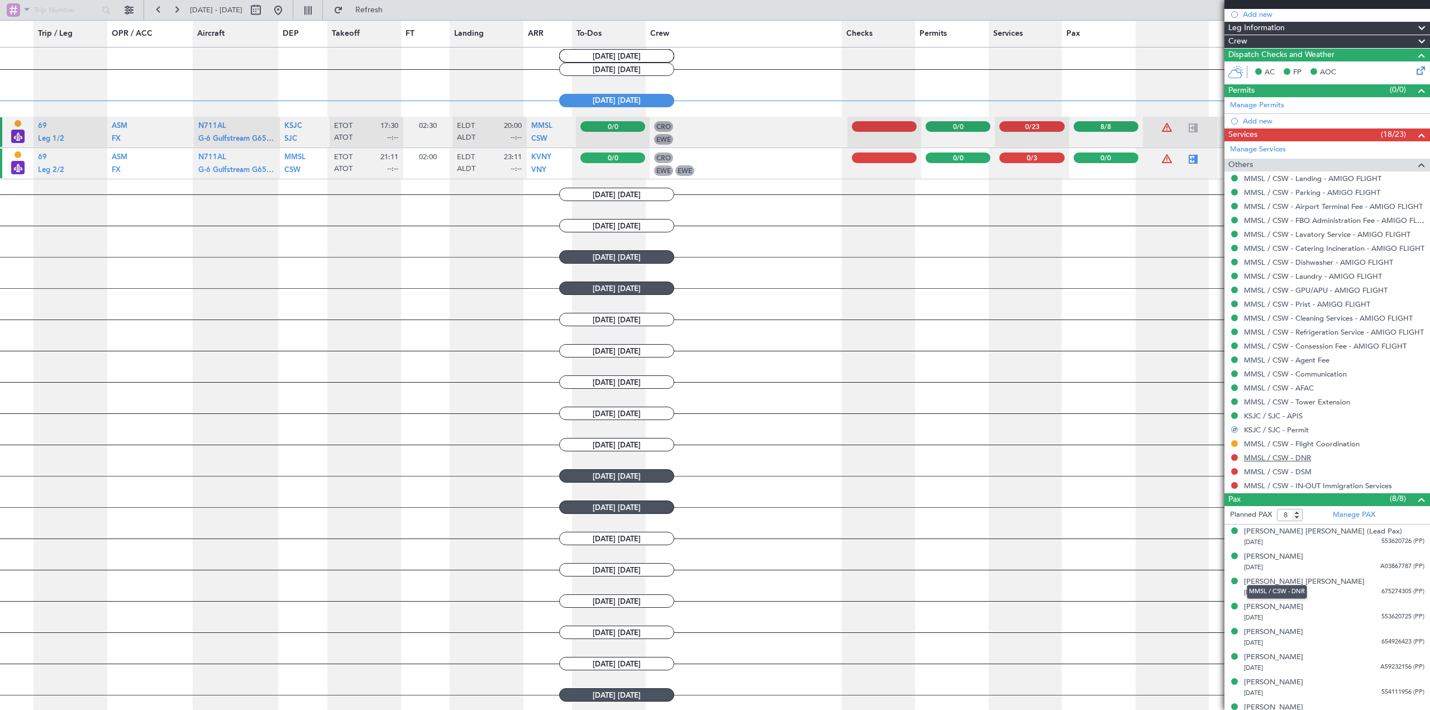
scroll to position [130, 0]
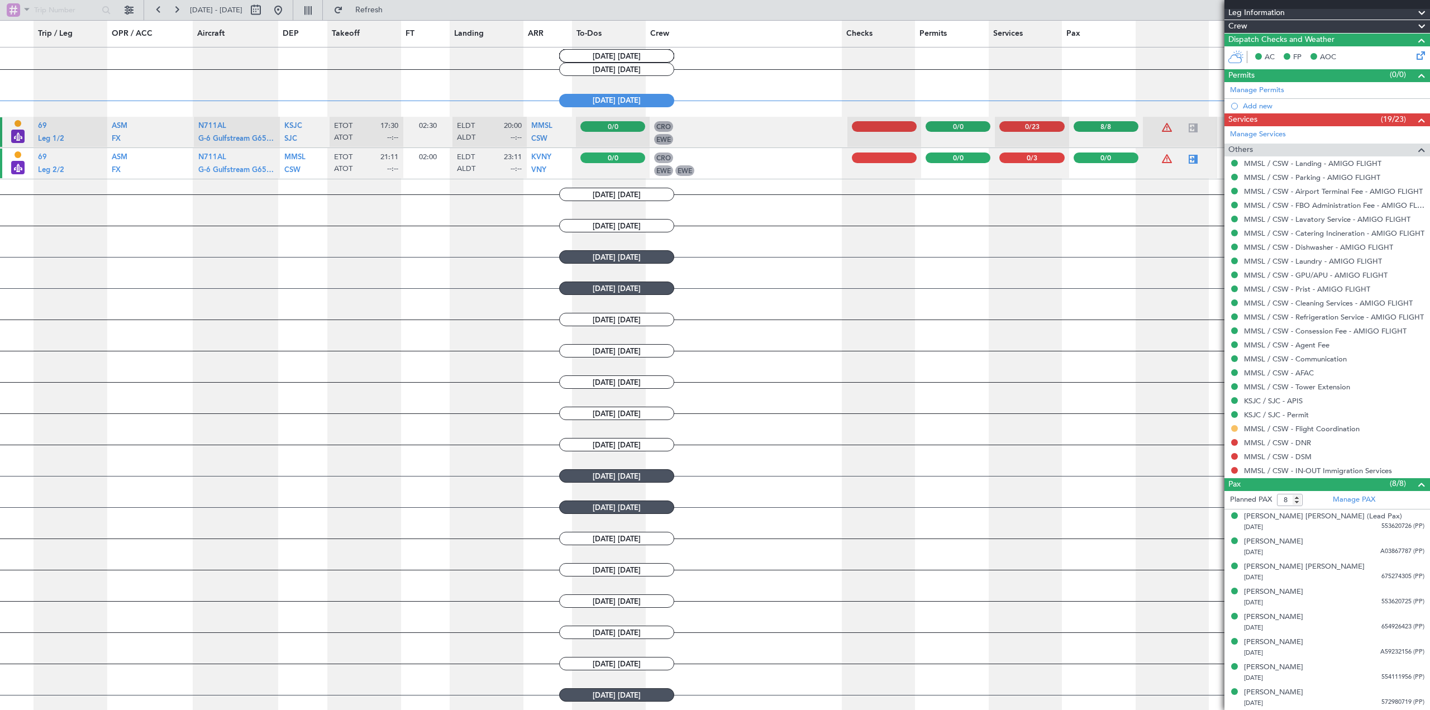
click at [1234, 425] on button at bounding box center [1234, 428] width 7 height 7
click at [1198, 560] on span "Confirmed" at bounding box center [1203, 561] width 35 height 11
click at [1234, 445] on button at bounding box center [1234, 442] width 7 height 7
click at [1204, 577] on span "Confirmed" at bounding box center [1203, 575] width 35 height 11
click at [1231, 458] on div at bounding box center [1234, 456] width 9 height 9
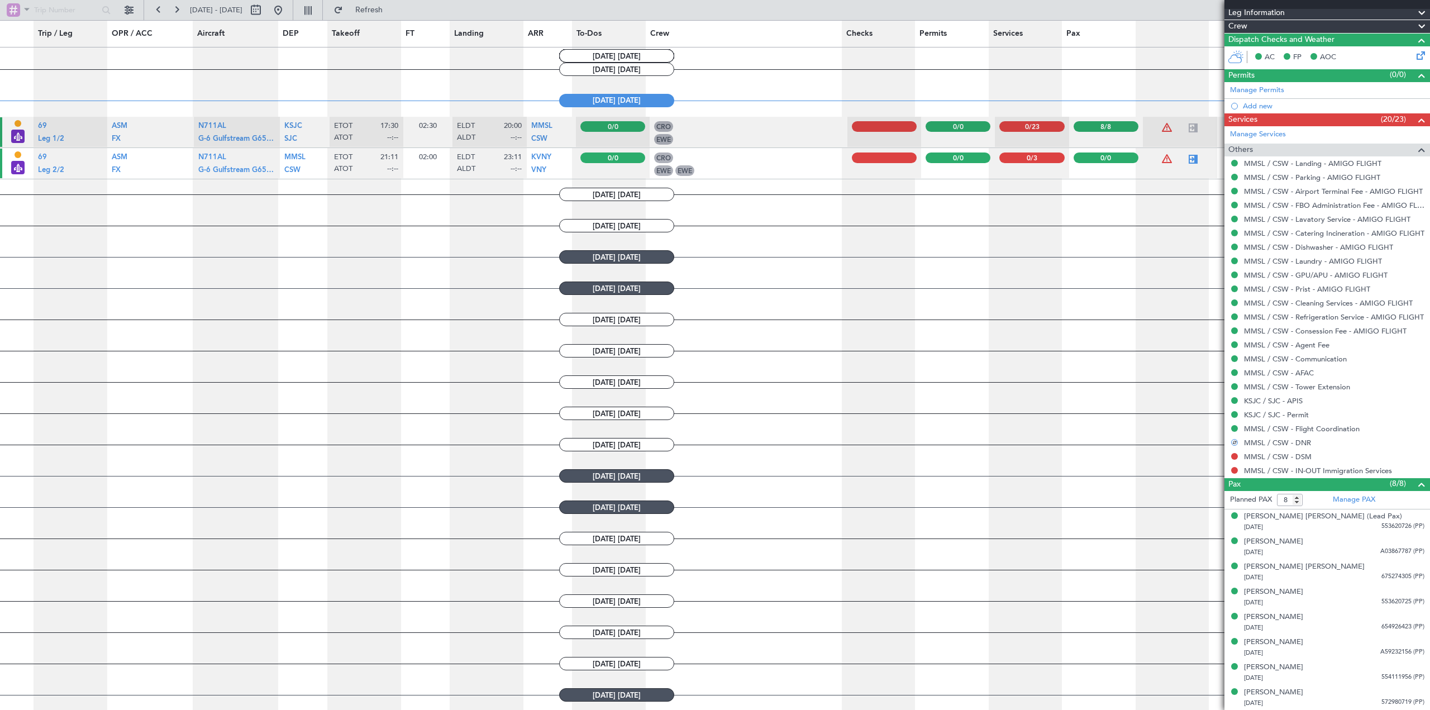
click at [1237, 459] on div at bounding box center [1234, 456] width 9 height 9
click at [1234, 456] on button at bounding box center [1234, 456] width 7 height 7
click at [1216, 588] on span "Confirmed" at bounding box center [1203, 589] width 35 height 11
click at [1237, 470] on button at bounding box center [1234, 470] width 7 height 7
click at [1206, 600] on span "Confirmed" at bounding box center [1203, 603] width 35 height 11
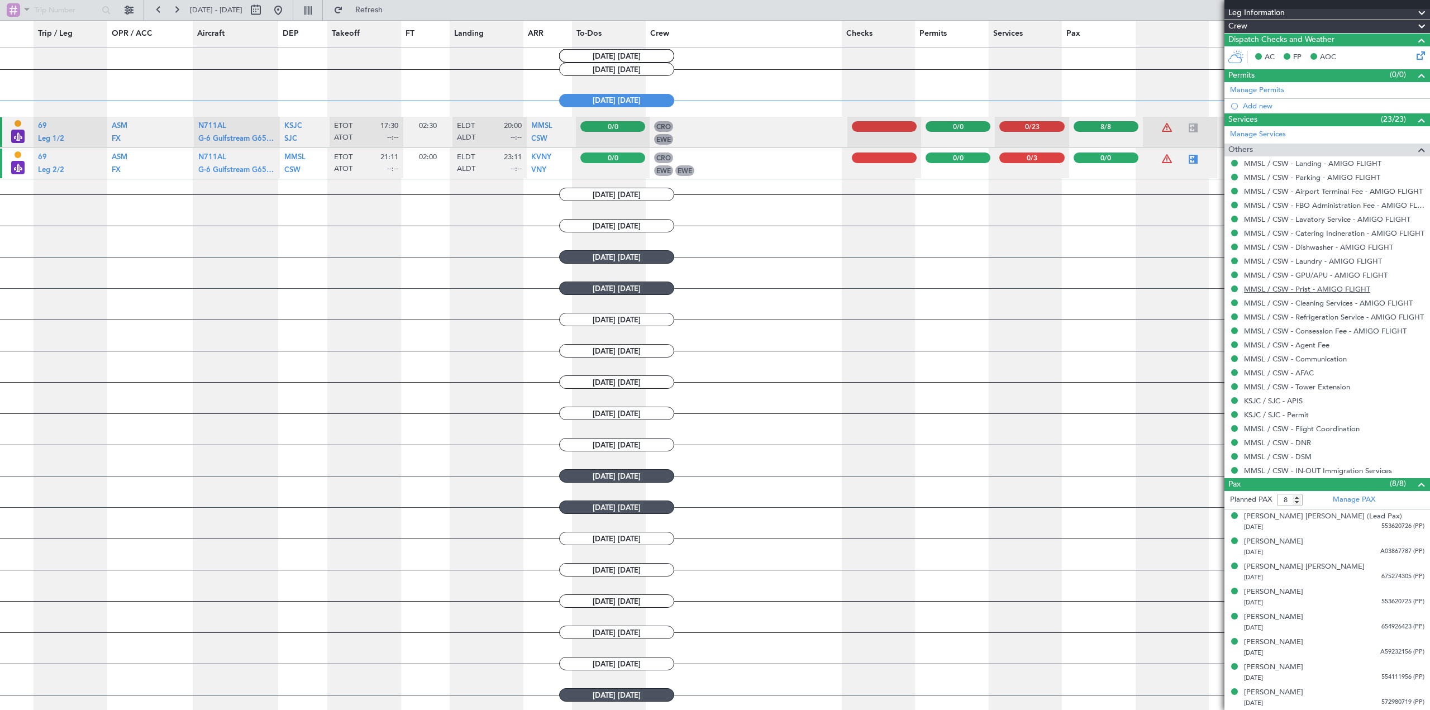
scroll to position [0, 0]
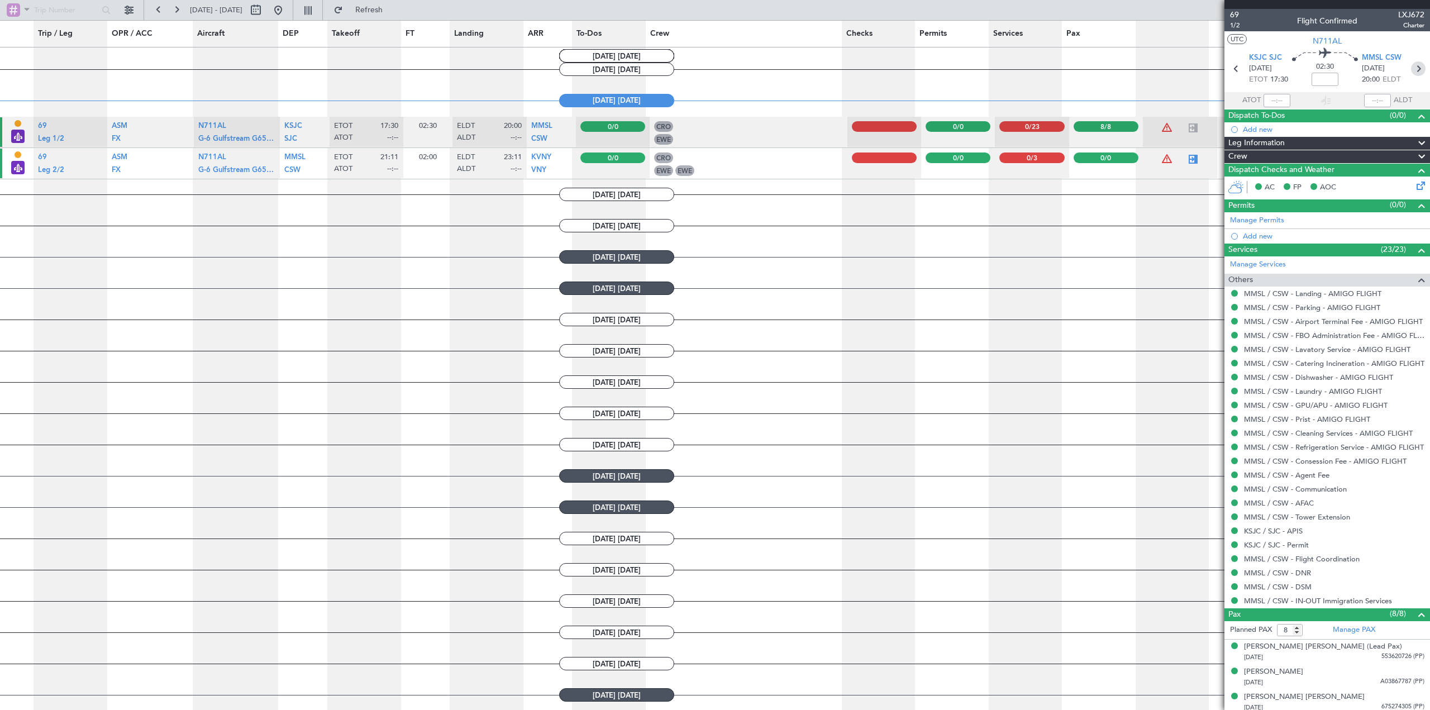
click at [1411, 70] on icon at bounding box center [1418, 68] width 15 height 15
type input "0"
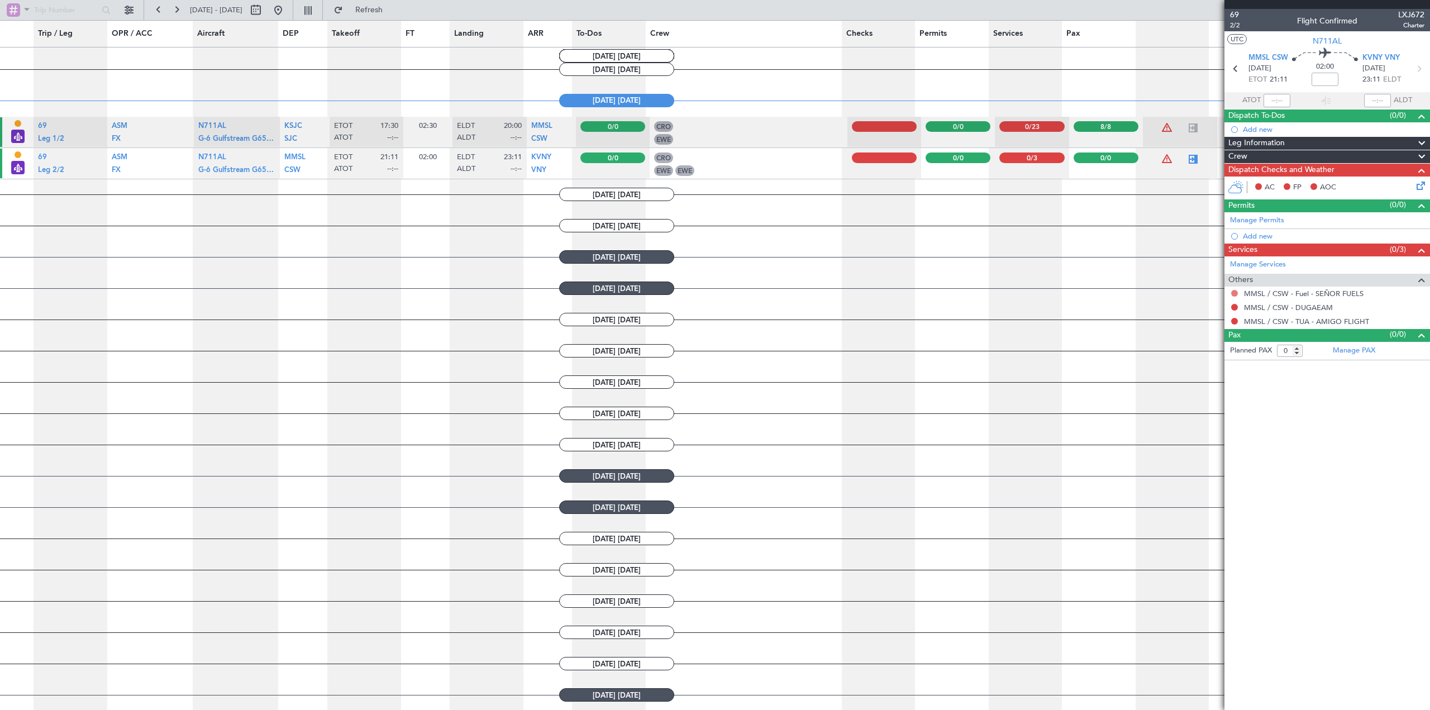
click at [1233, 291] on button at bounding box center [1234, 293] width 7 height 7
click at [1209, 426] on span "Confirmed" at bounding box center [1203, 426] width 35 height 11
click at [1232, 307] on button at bounding box center [1234, 307] width 7 height 7
drag, startPoint x: 1218, startPoint y: 444, endPoint x: 1228, endPoint y: 391, distance: 53.5
click at [1218, 439] on span "Confirmed" at bounding box center [1203, 440] width 35 height 11
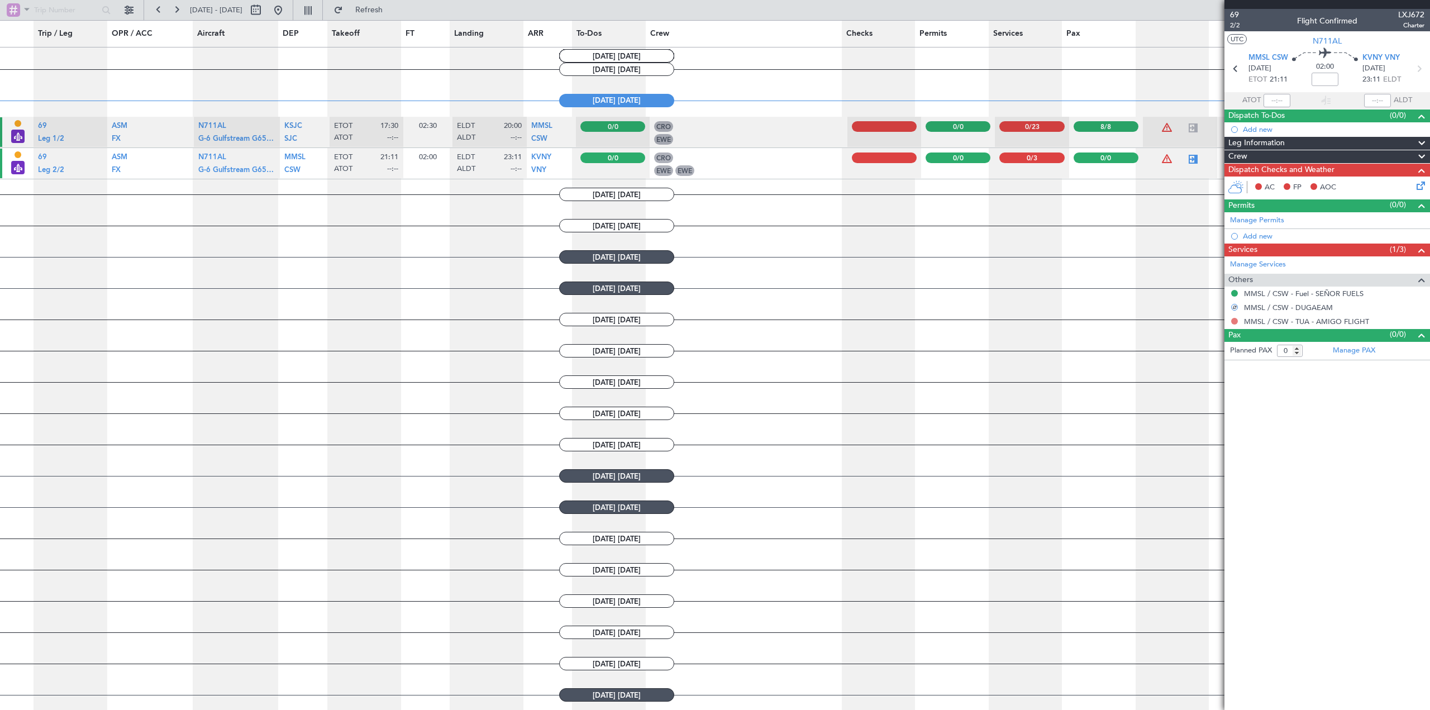
click at [1235, 319] on button at bounding box center [1234, 321] width 7 height 7
click at [1221, 453] on li "Confirmed" at bounding box center [1234, 454] width 129 height 17
click at [1421, 188] on icon at bounding box center [1419, 183] width 9 height 9
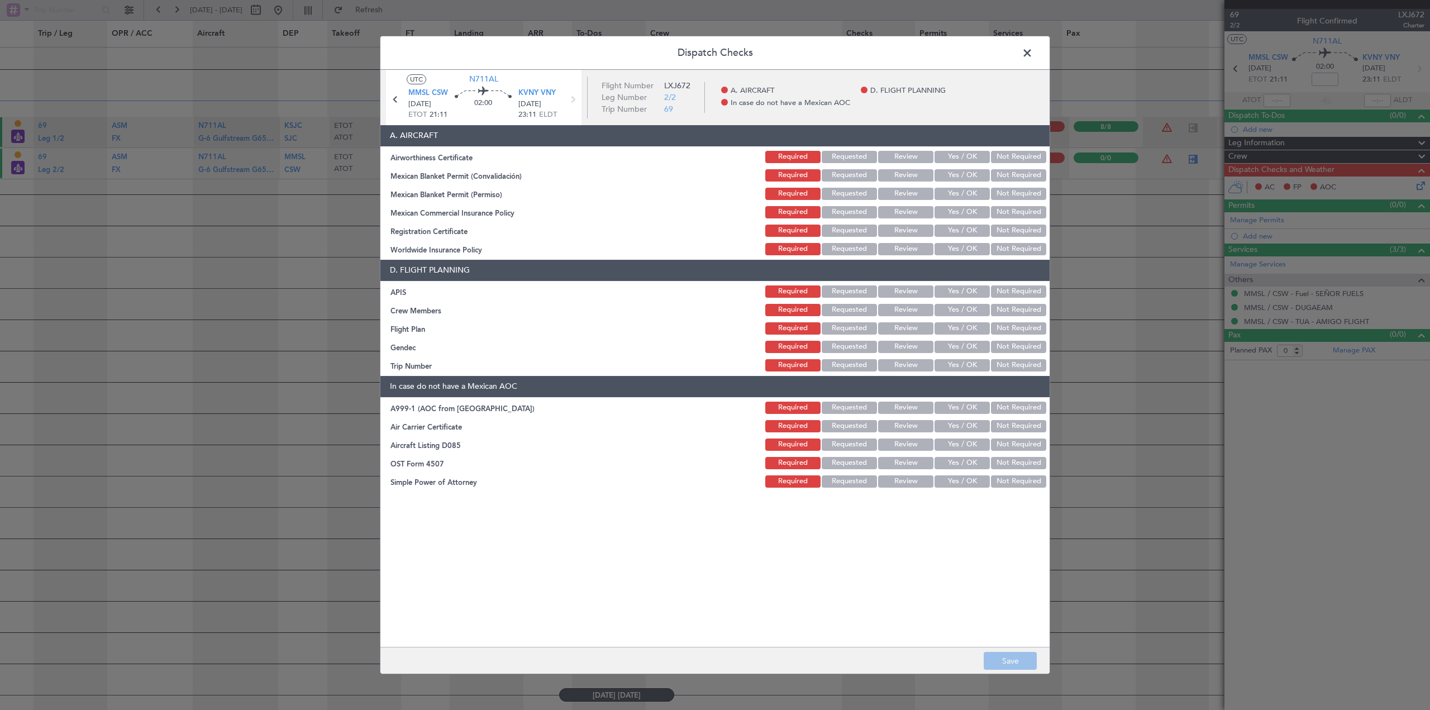
click at [959, 151] on button "Yes / OK" at bounding box center [962, 157] width 55 height 12
click at [960, 178] on button "Yes / OK" at bounding box center [962, 175] width 55 height 12
click at [1010, 195] on button "Not Required" at bounding box center [1018, 194] width 55 height 12
click at [965, 211] on button "Yes / OK" at bounding box center [962, 212] width 55 height 12
click at [966, 225] on button "Yes / OK" at bounding box center [962, 231] width 55 height 12
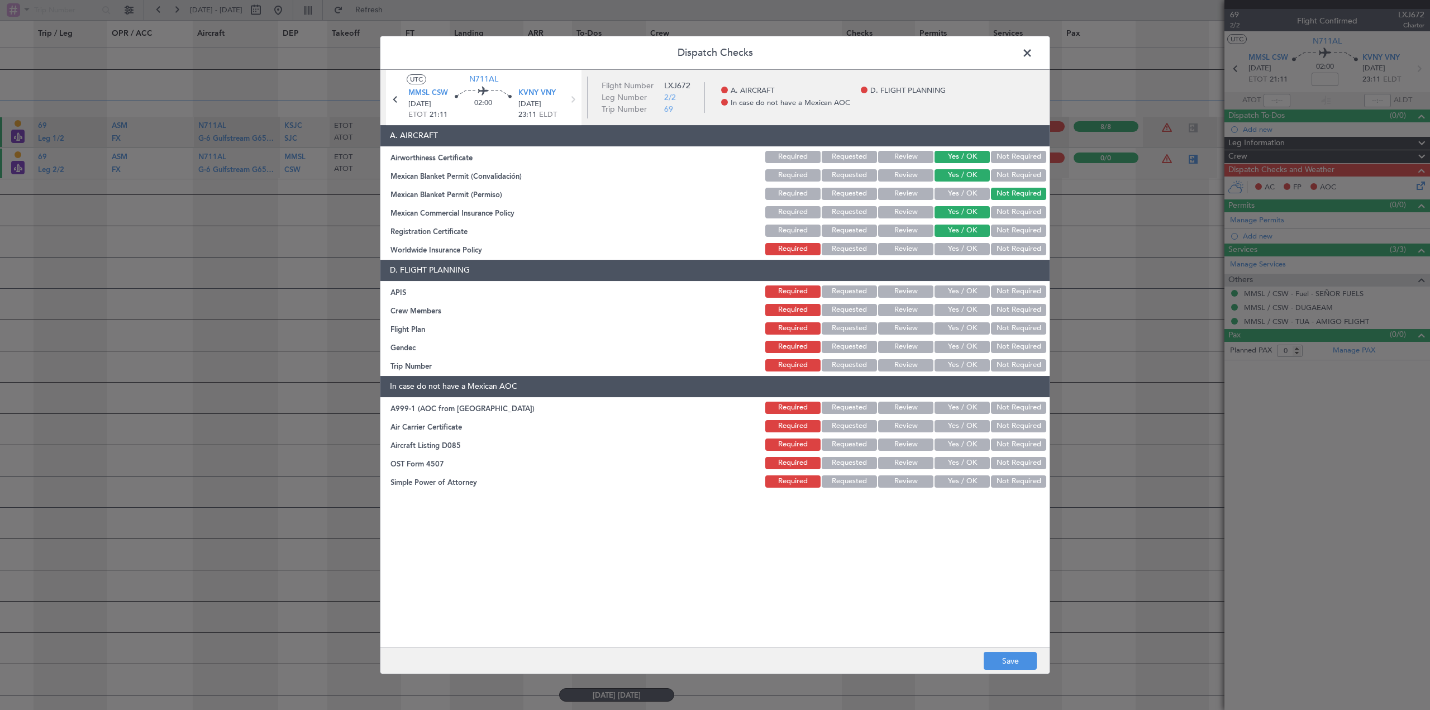
click at [1017, 249] on button "Not Required" at bounding box center [1018, 249] width 55 height 12
click at [957, 293] on button "Yes / OK" at bounding box center [962, 292] width 55 height 12
click at [958, 310] on button "Yes / OK" at bounding box center [962, 310] width 55 height 12
click at [959, 325] on button "Yes / OK" at bounding box center [962, 328] width 55 height 12
click at [959, 350] on button "Yes / OK" at bounding box center [962, 347] width 55 height 12
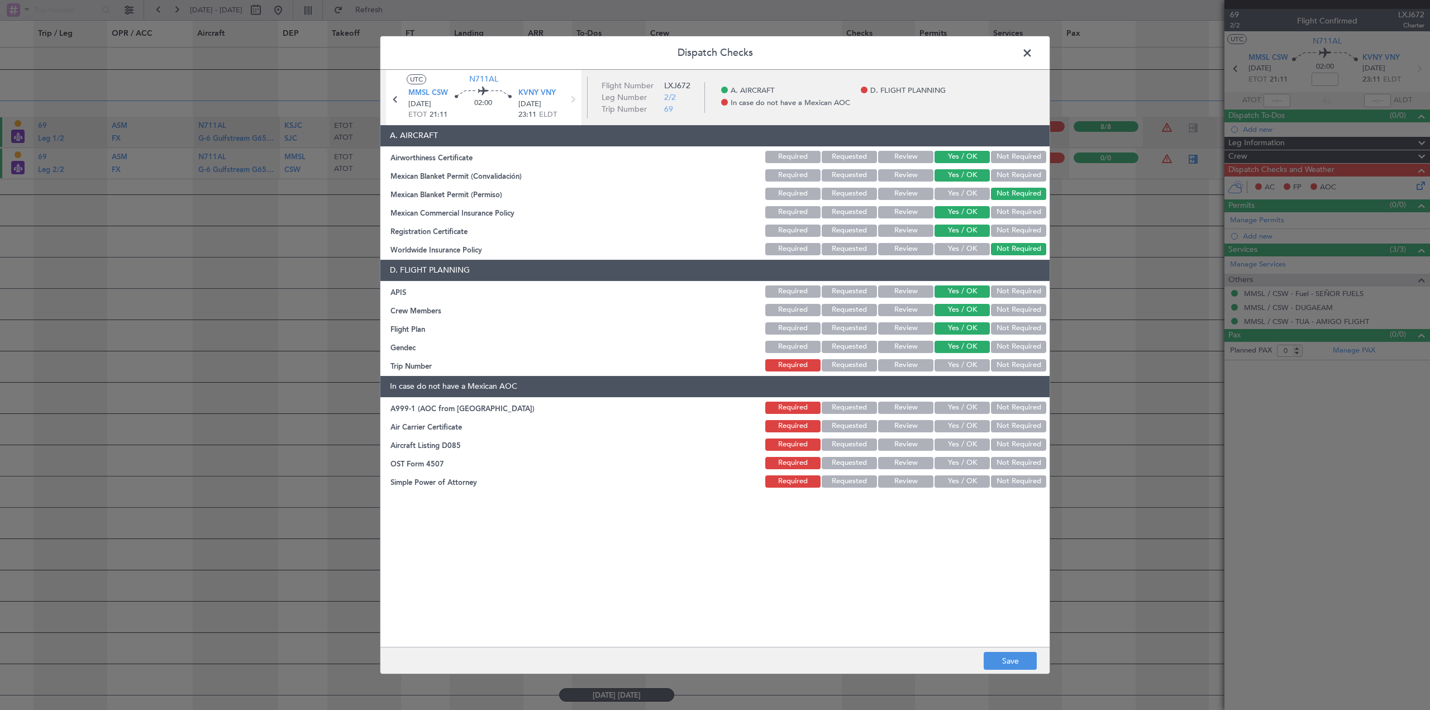
click at [961, 365] on button "Yes / OK" at bounding box center [962, 365] width 55 height 12
click at [1010, 409] on button "Not Required" at bounding box center [1018, 408] width 55 height 12
click at [1012, 426] on button "Not Required" at bounding box center [1018, 426] width 55 height 12
click at [1012, 440] on button "Not Required" at bounding box center [1018, 445] width 55 height 12
click at [1012, 460] on button "Not Required" at bounding box center [1018, 463] width 55 height 12
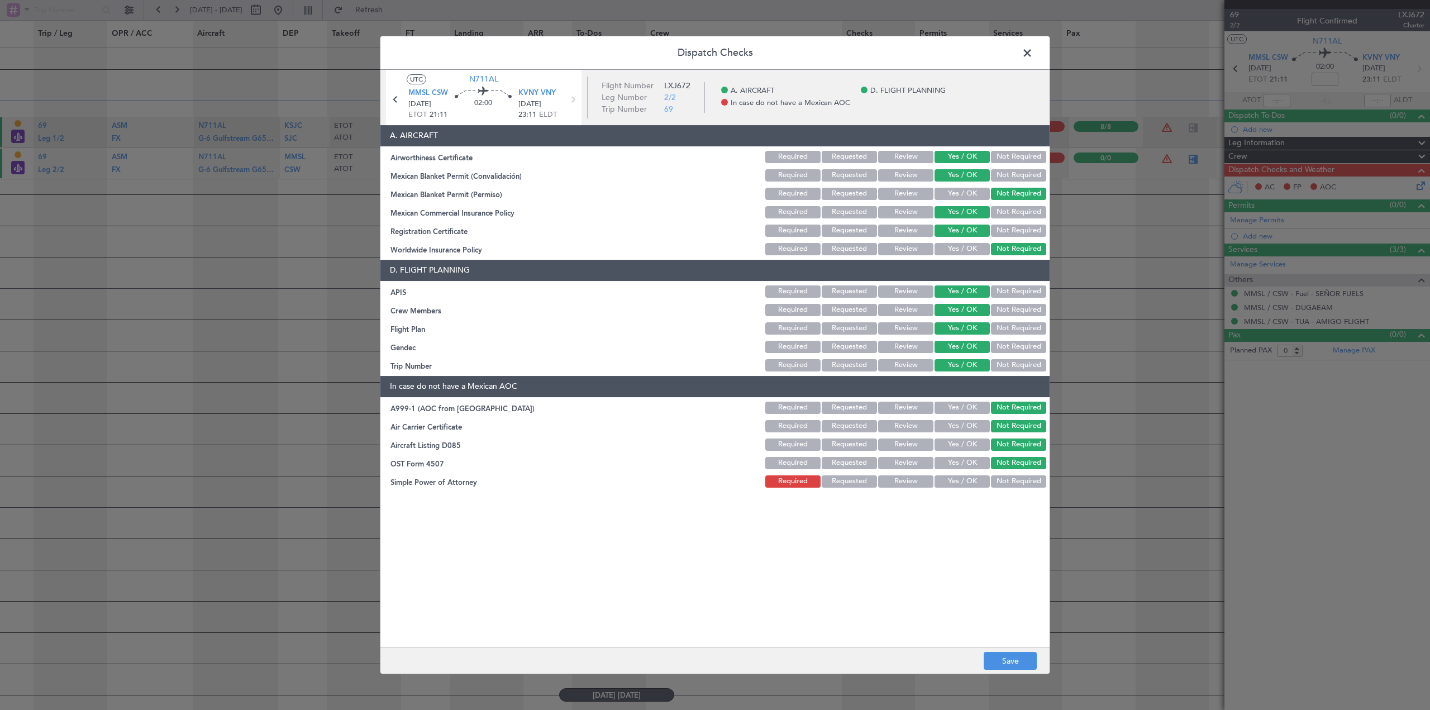
click at [1012, 483] on button "Not Required" at bounding box center [1018, 481] width 55 height 12
click at [1015, 660] on button "Save" at bounding box center [1010, 661] width 53 height 18
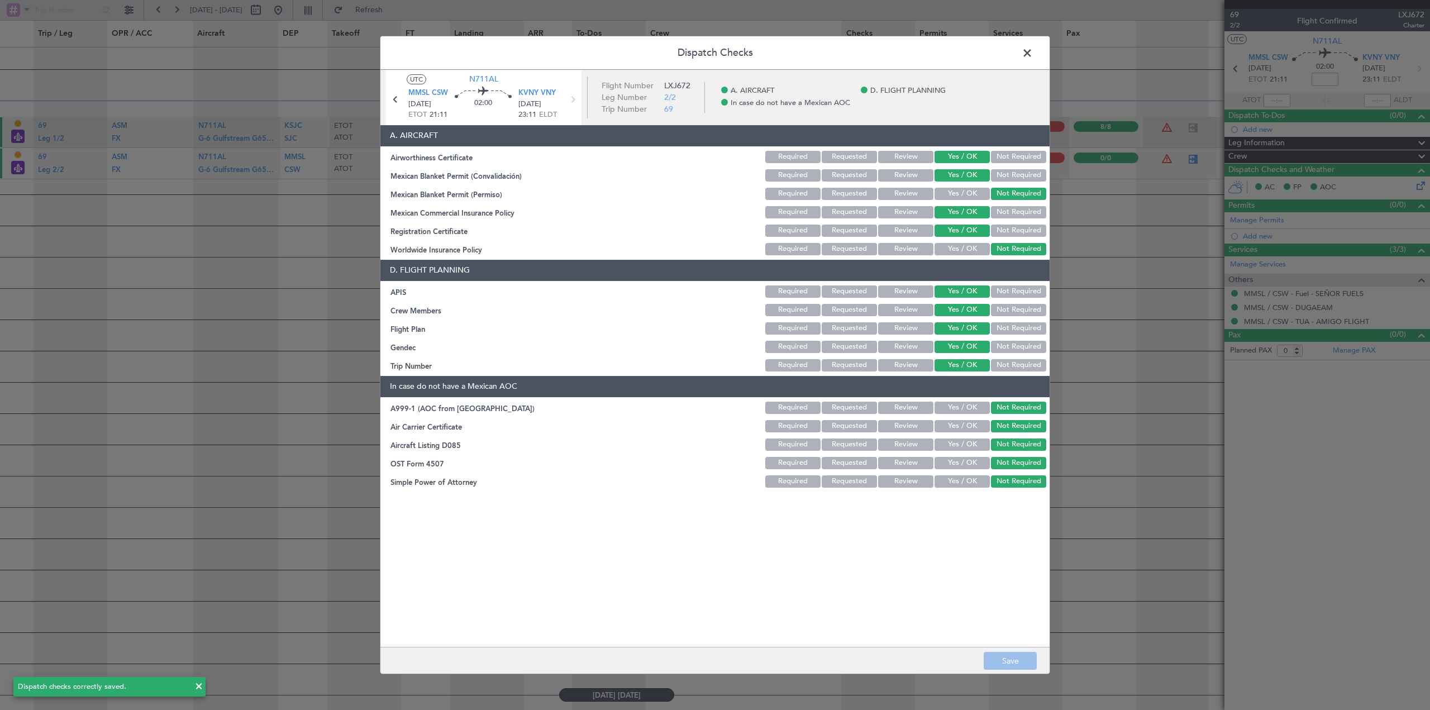
click at [1033, 51] on span at bounding box center [1033, 56] width 0 height 22
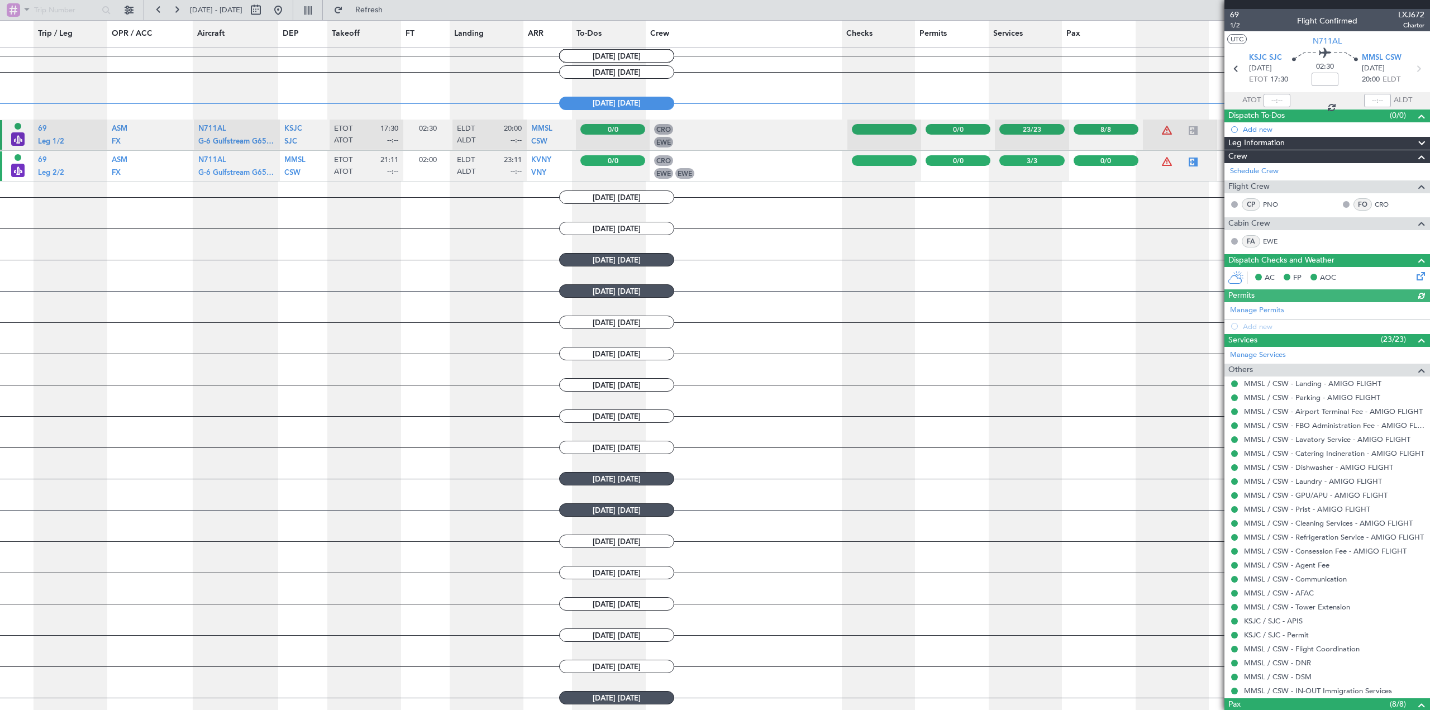
scroll to position [556, 0]
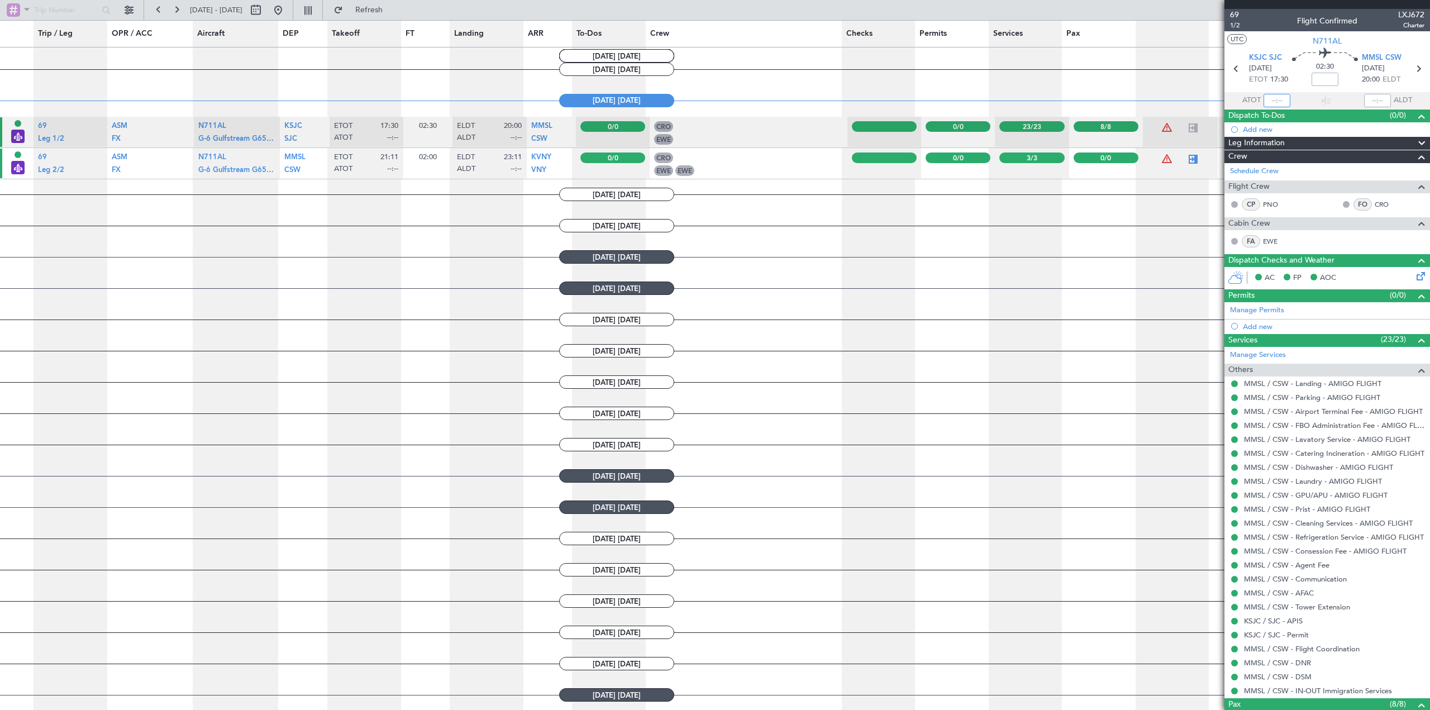
click at [1277, 101] on input "text" at bounding box center [1277, 100] width 27 height 13
type input "18:01"
click at [1369, 99] on div at bounding box center [1377, 100] width 27 height 13
click at [1376, 101] on input "text" at bounding box center [1377, 100] width 27 height 13
type input "20:31"
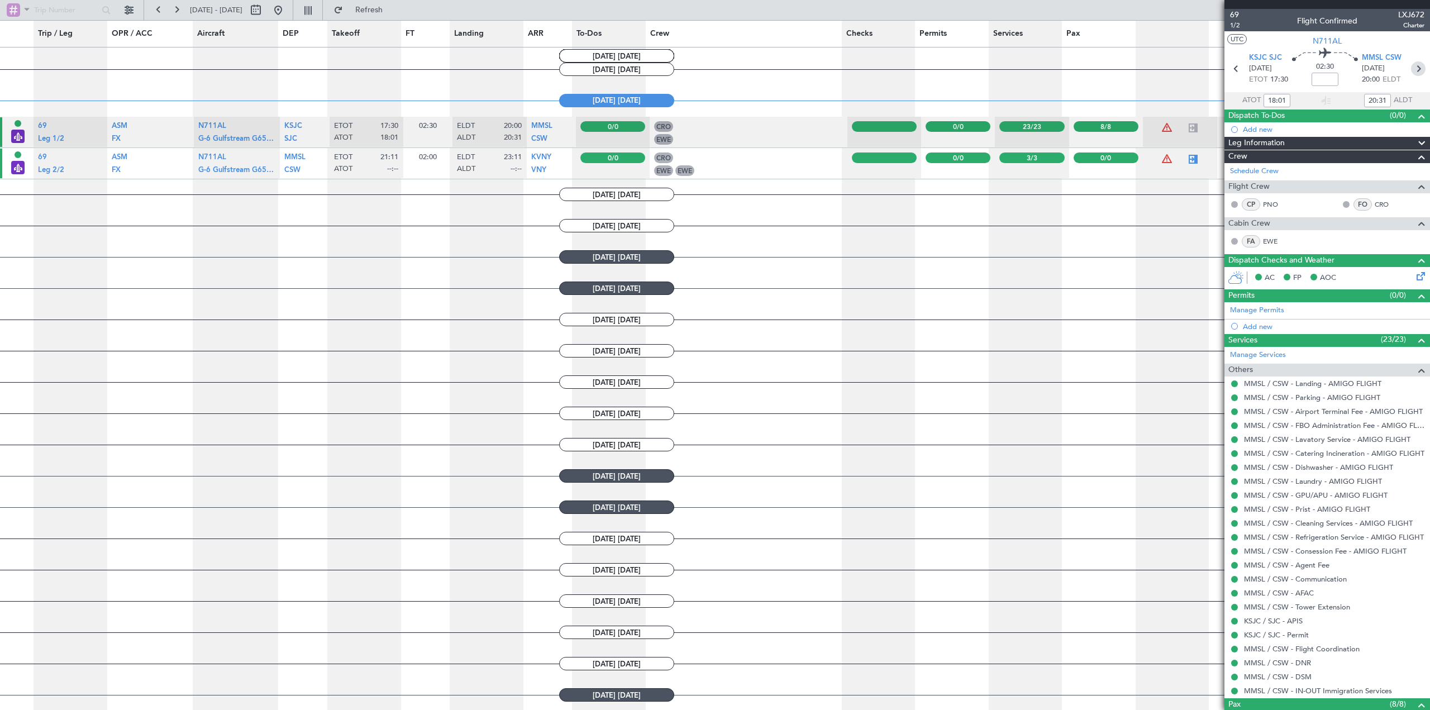
click at [1414, 66] on icon at bounding box center [1418, 68] width 15 height 15
type input "0"
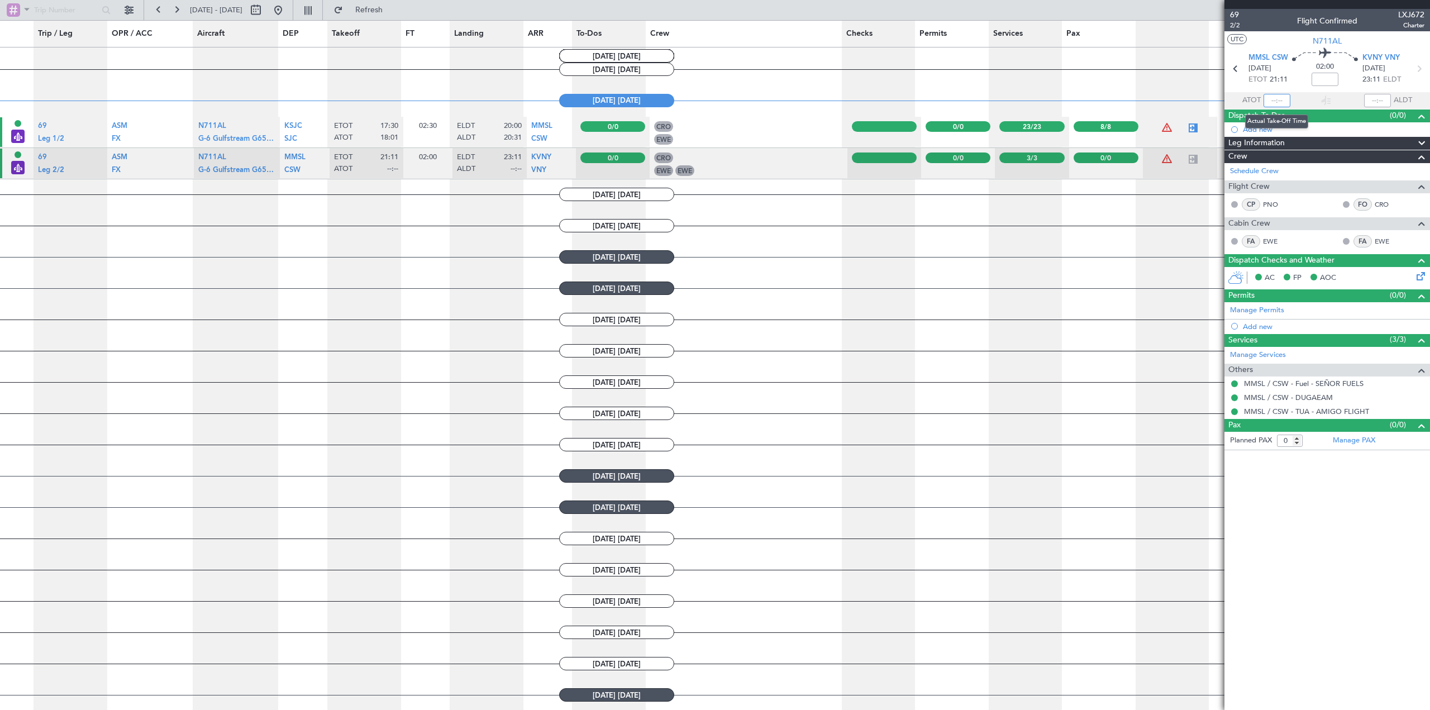
click at [1278, 100] on input "text" at bounding box center [1277, 100] width 27 height 13
click at [1281, 101] on input "text" at bounding box center [1277, 100] width 27 height 13
click at [1380, 101] on div at bounding box center [1377, 100] width 27 height 13
type input "21:20"
click at [1381, 98] on input "text" at bounding box center [1377, 100] width 27 height 13
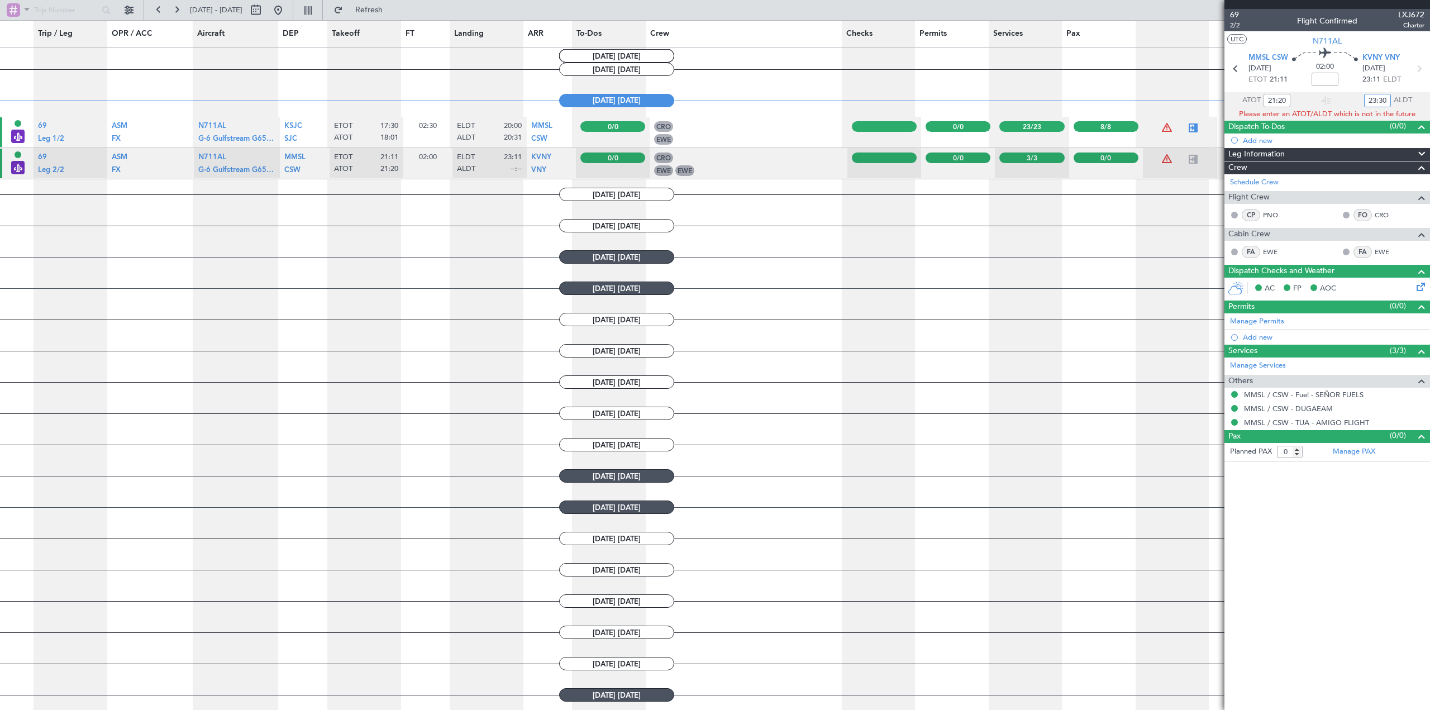
type input "23:30"
